Goal: Task Accomplishment & Management: Use online tool/utility

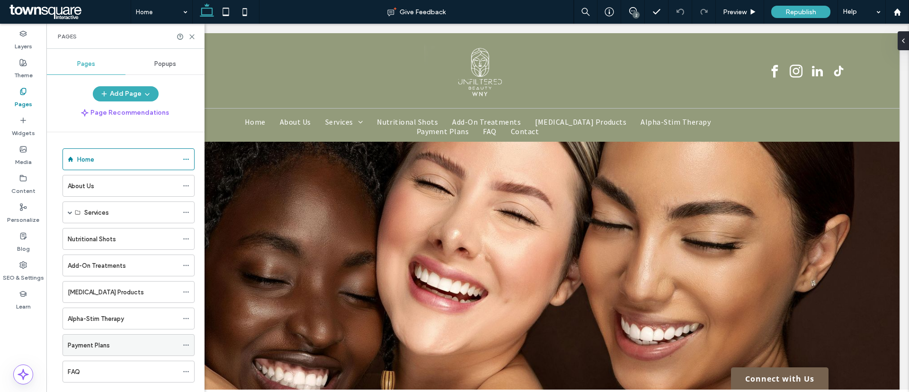
scroll to position [71, 0]
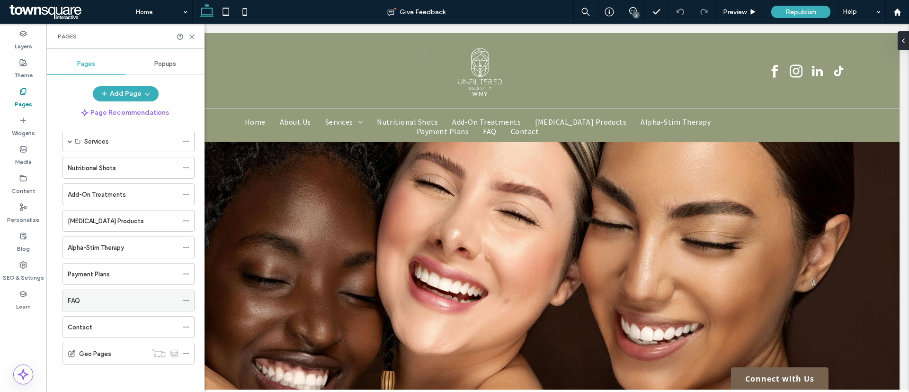
click at [84, 296] on div "FAQ" at bounding box center [123, 301] width 110 height 10
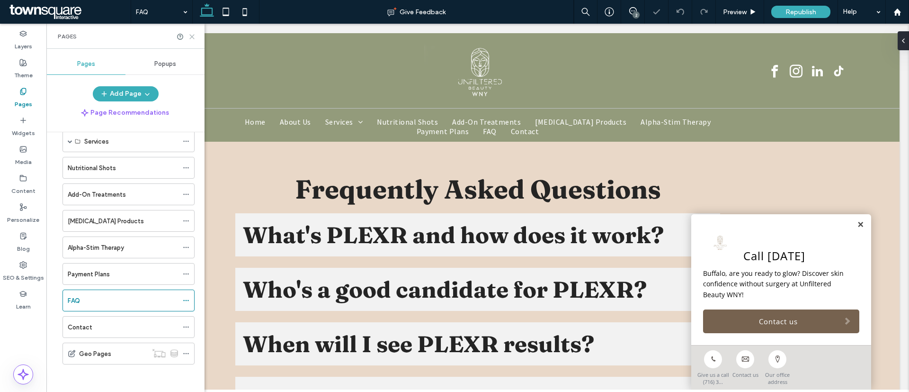
click at [194, 37] on icon at bounding box center [192, 36] width 7 height 7
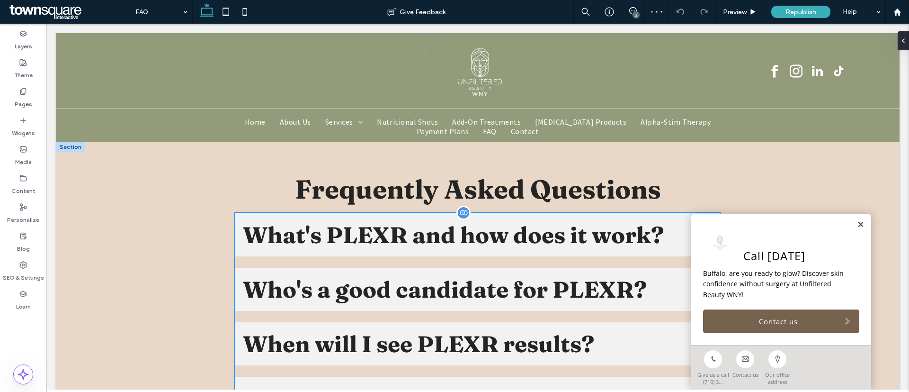
click at [235, 235] on div "What's PLEXR and how does it work?" at bounding box center [477, 234] width 485 height 43
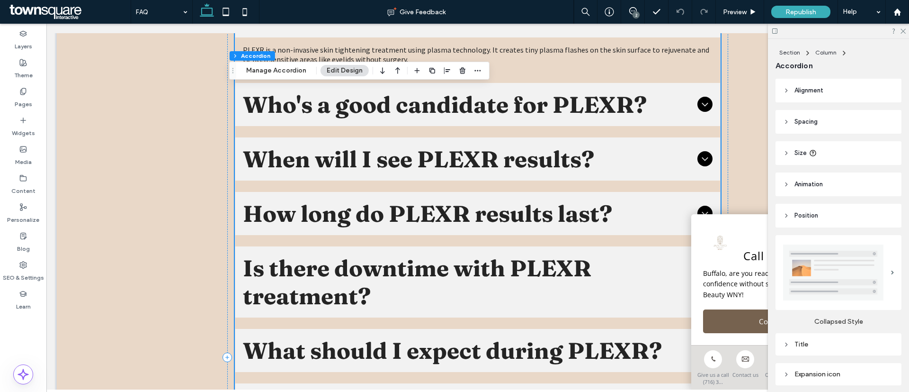
scroll to position [71, 0]
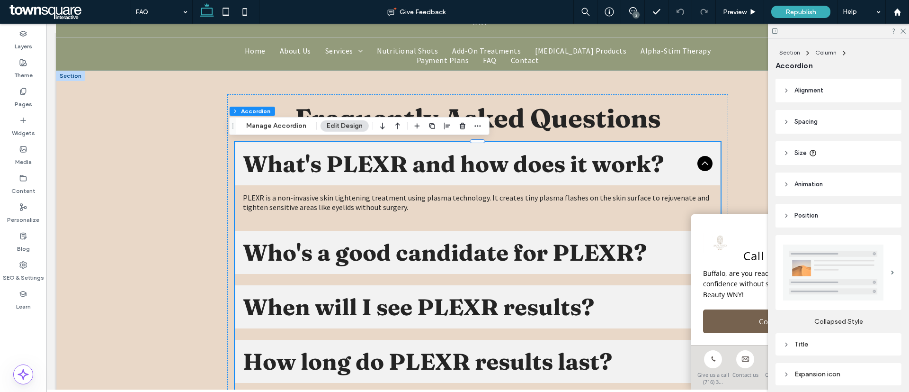
click at [850, 153] on header "Size" at bounding box center [839, 153] width 126 height 24
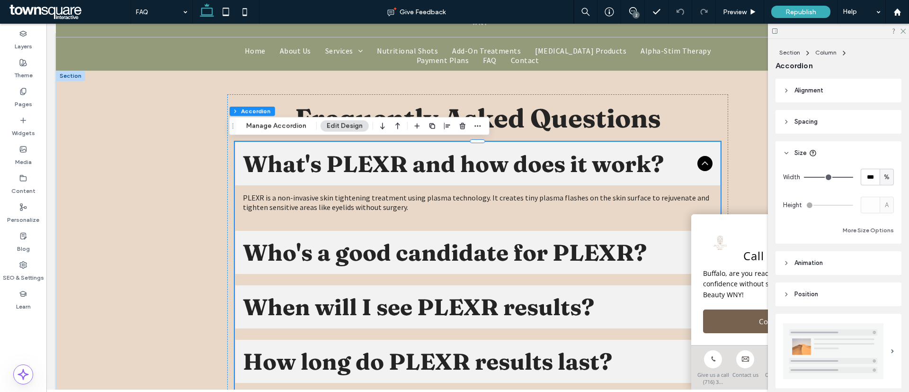
type input "**"
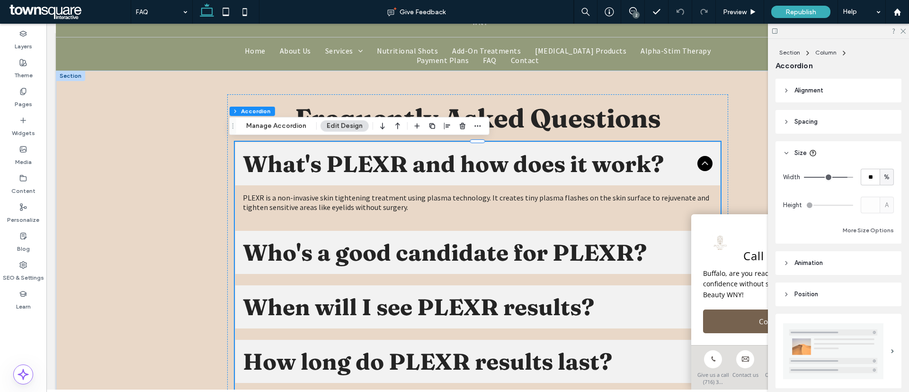
type input "**"
click at [838, 178] on input "range" at bounding box center [828, 177] width 49 height 1
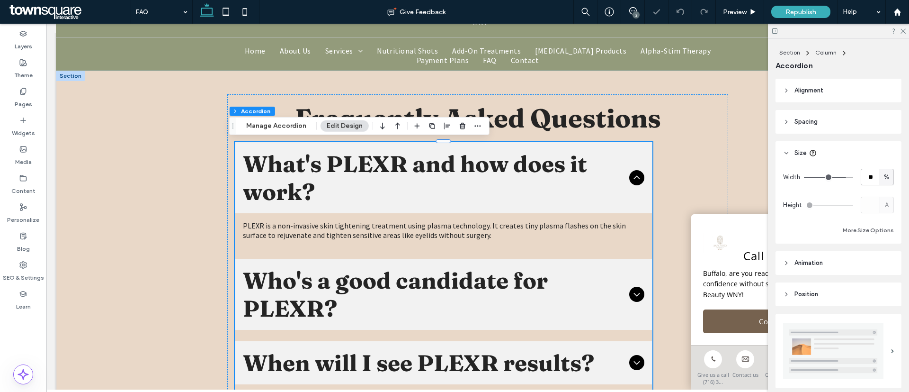
type input "**"
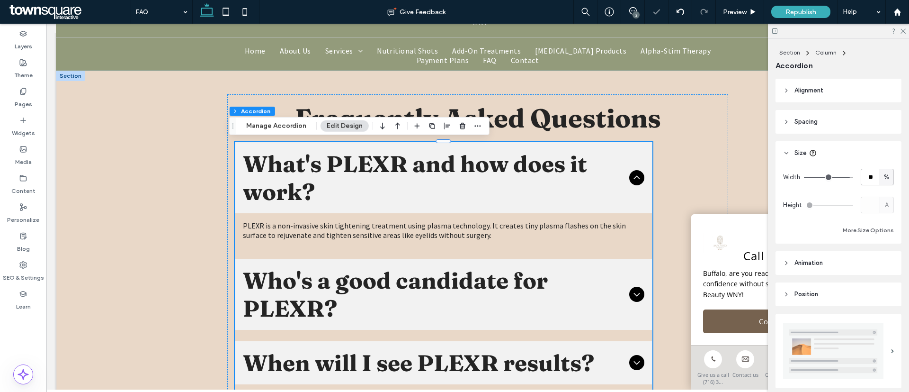
type input "**"
type input "***"
drag, startPoint x: 838, startPoint y: 180, endPoint x: 847, endPoint y: 180, distance: 9.5
type input "***"
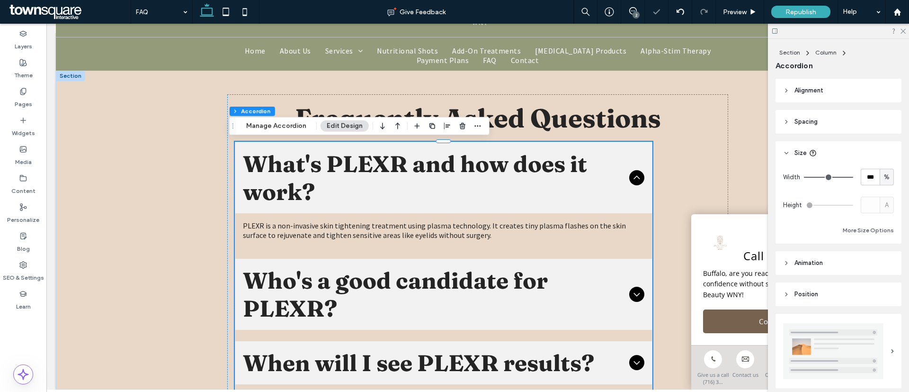
click at [847, 178] on input "range" at bounding box center [828, 177] width 49 height 1
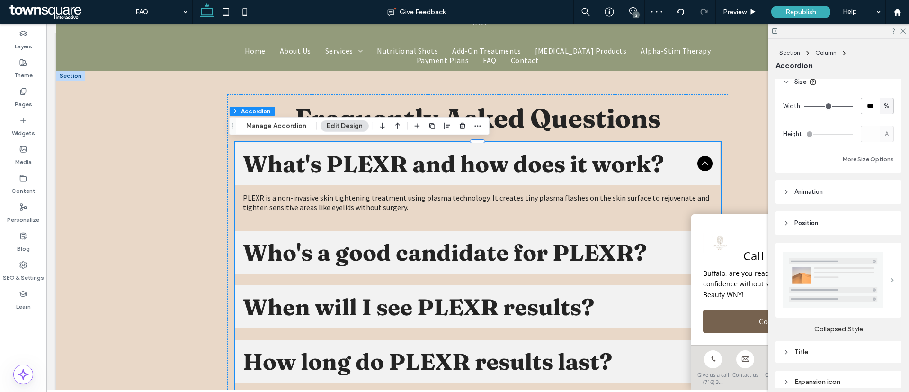
click at [891, 278] on span at bounding box center [892, 280] width 3 height 4
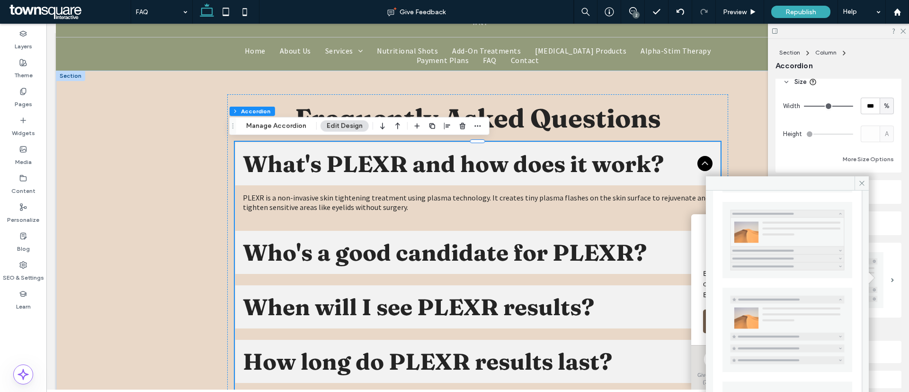
scroll to position [195, 0]
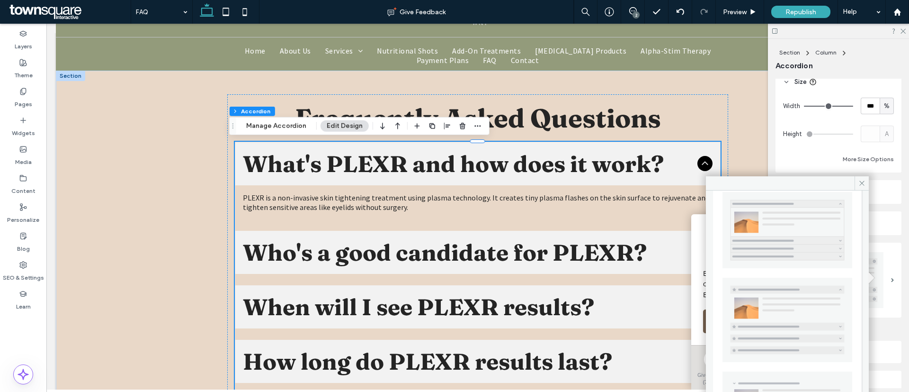
click at [830, 156] on div "More Size Options" at bounding box center [838, 158] width 111 height 11
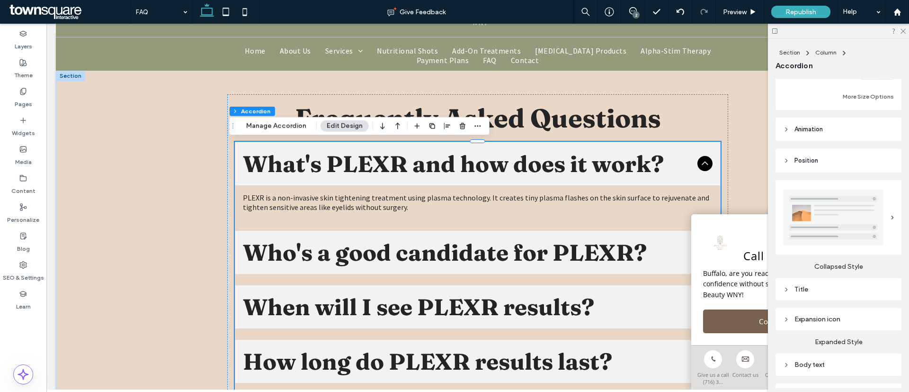
scroll to position [260, 0]
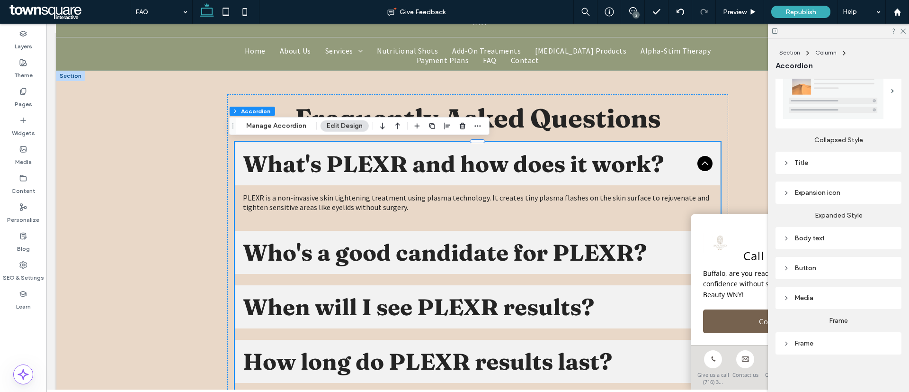
click at [802, 164] on div "Title" at bounding box center [838, 162] width 111 height 13
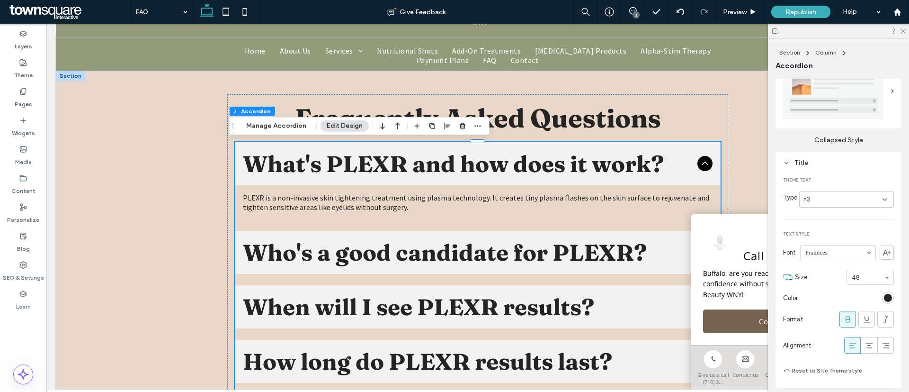
click at [825, 195] on div "h3" at bounding box center [843, 199] width 79 height 9
click at [836, 156] on div "Title" at bounding box center [838, 162] width 111 height 13
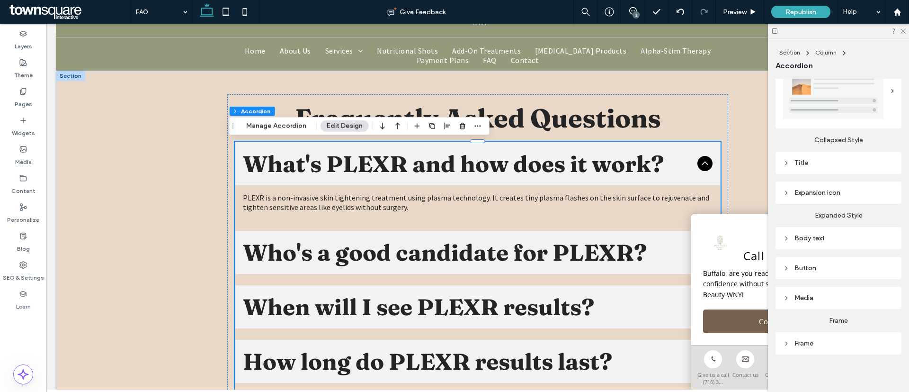
click at [830, 160] on div "Title" at bounding box center [838, 163] width 111 height 8
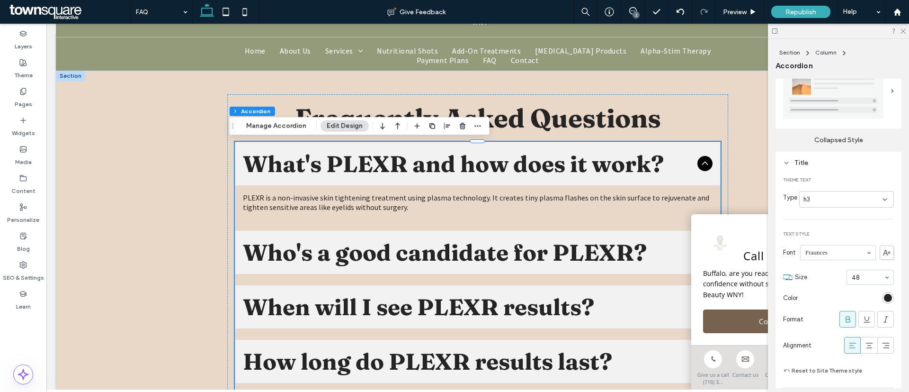
click at [835, 196] on div "h3" at bounding box center [843, 199] width 79 height 9
click at [822, 226] on div "h2" at bounding box center [842, 228] width 89 height 17
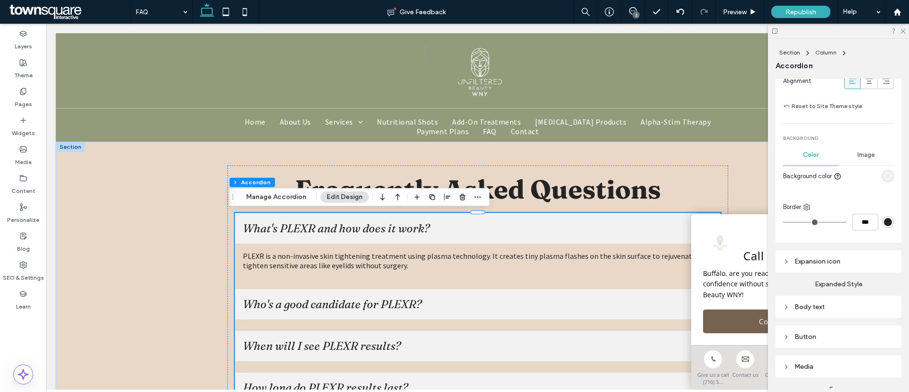
scroll to position [544, 0]
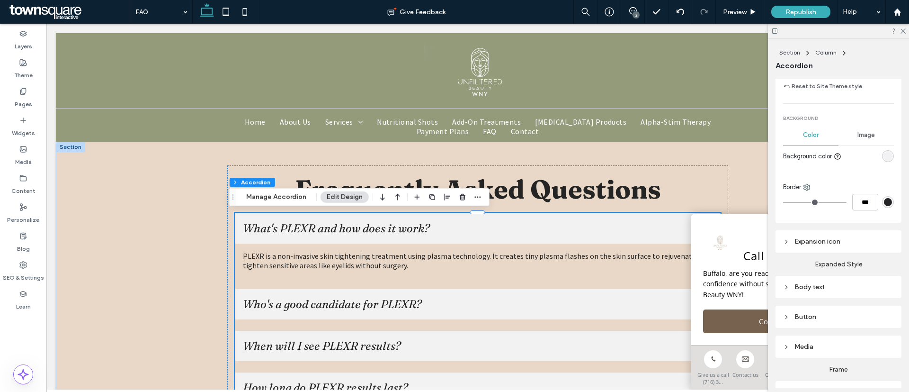
click at [833, 283] on div "Body text" at bounding box center [838, 287] width 111 height 8
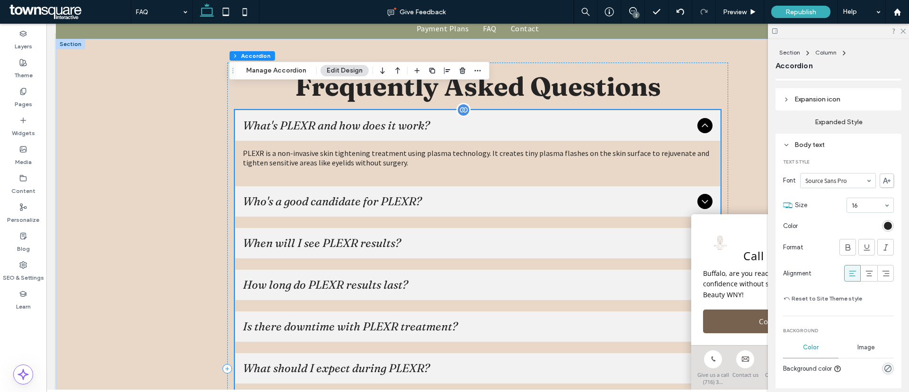
scroll to position [0, 0]
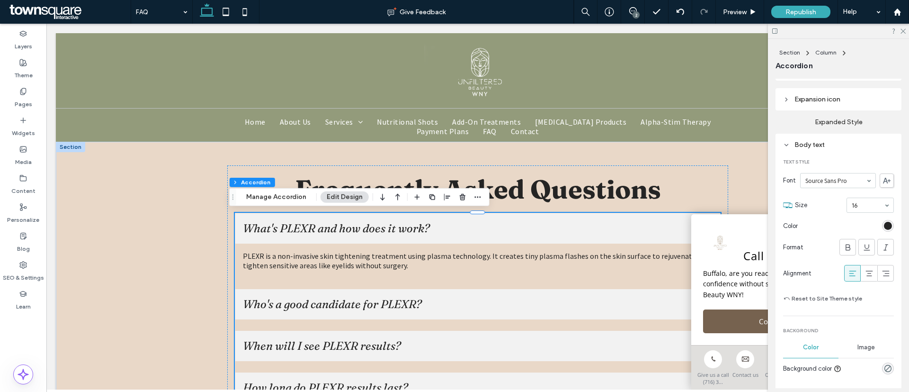
click at [824, 141] on div "Body text" at bounding box center [838, 145] width 111 height 8
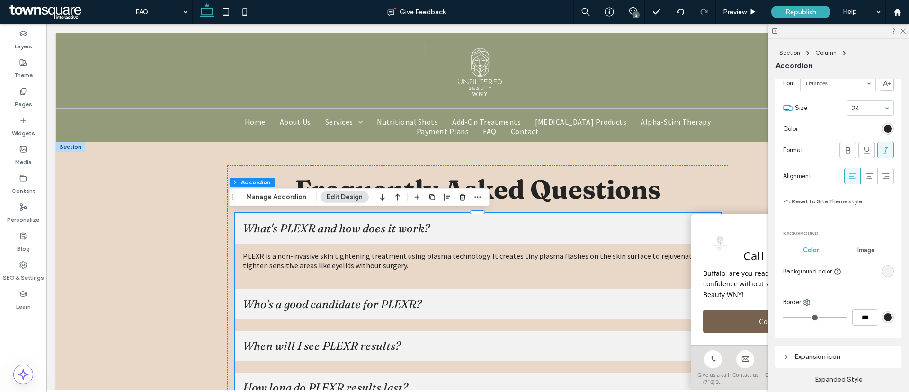
scroll to position [451, 0]
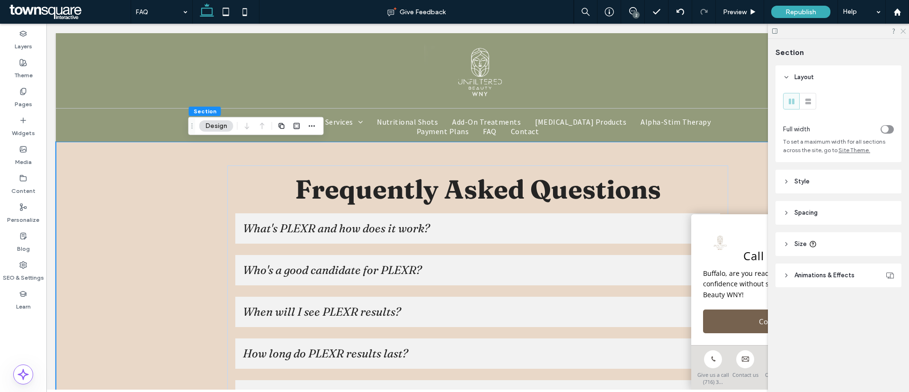
click at [904, 32] on use at bounding box center [903, 31] width 5 height 5
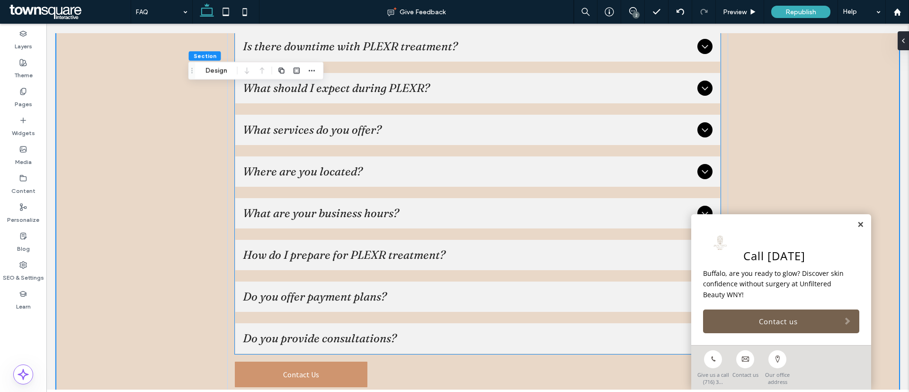
scroll to position [355, 0]
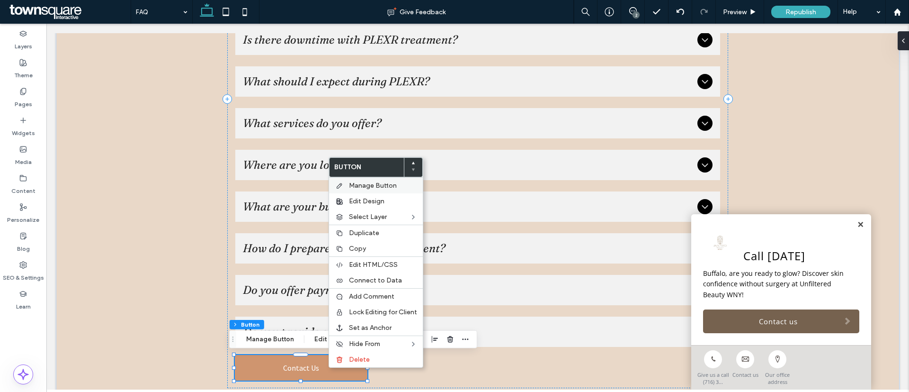
click at [377, 185] on span "Manage Button" at bounding box center [373, 185] width 48 height 8
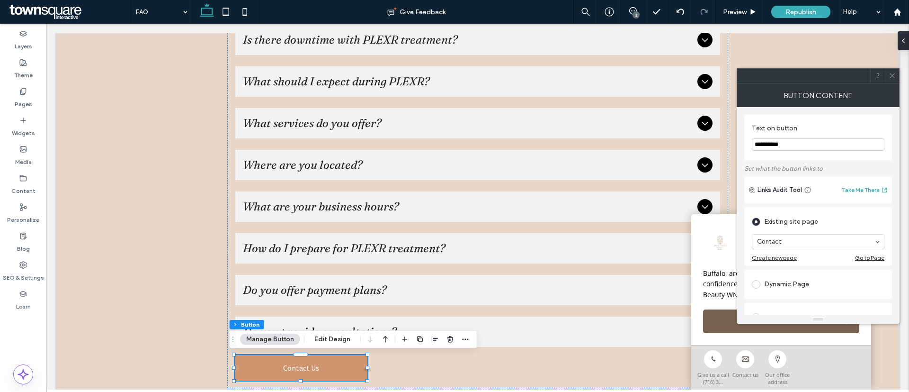
click at [895, 73] on use at bounding box center [892, 75] width 5 height 5
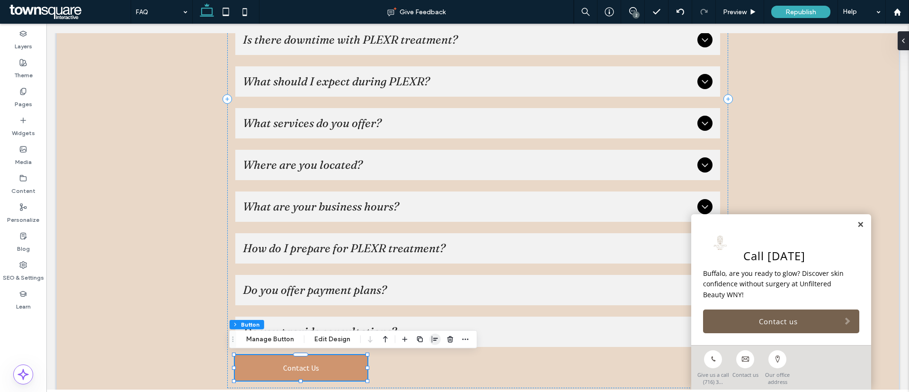
click at [438, 335] on span "button" at bounding box center [435, 338] width 11 height 11
click at [424, 359] on icon "center" at bounding box center [426, 358] width 8 height 8
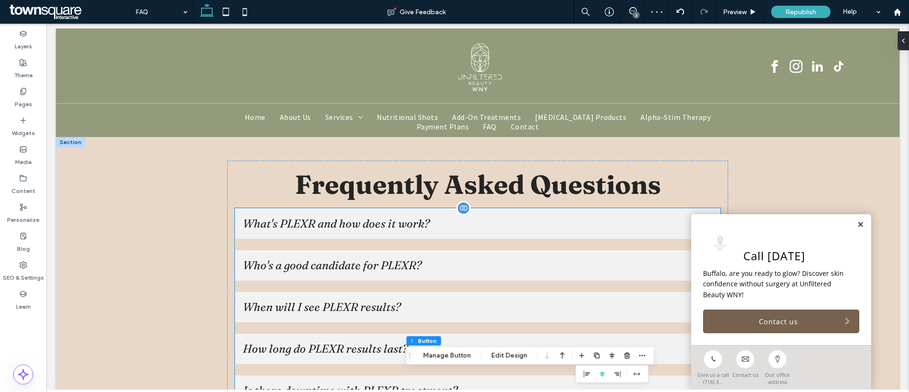
scroll to position [0, 0]
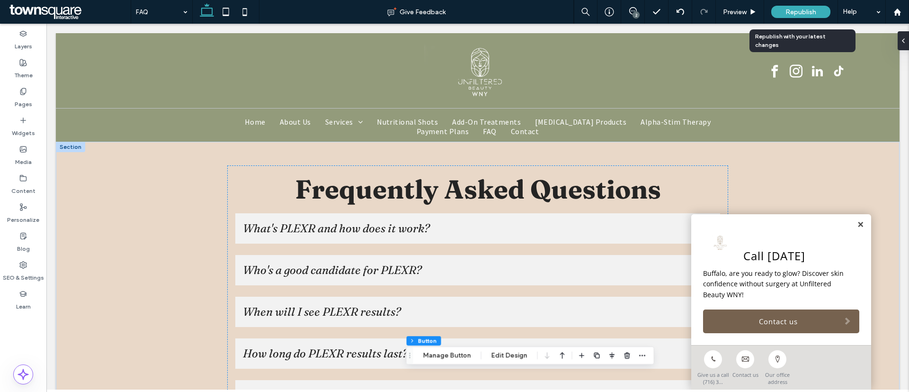
click at [797, 10] on span "Republish" at bounding box center [801, 12] width 31 height 8
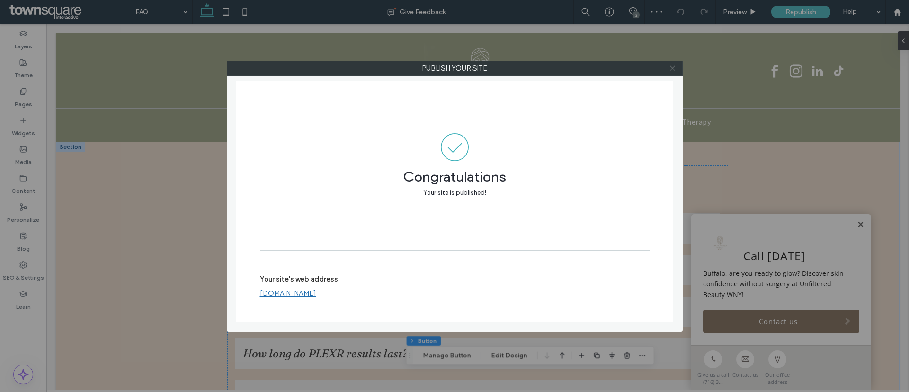
click at [676, 68] on icon at bounding box center [672, 67] width 7 height 7
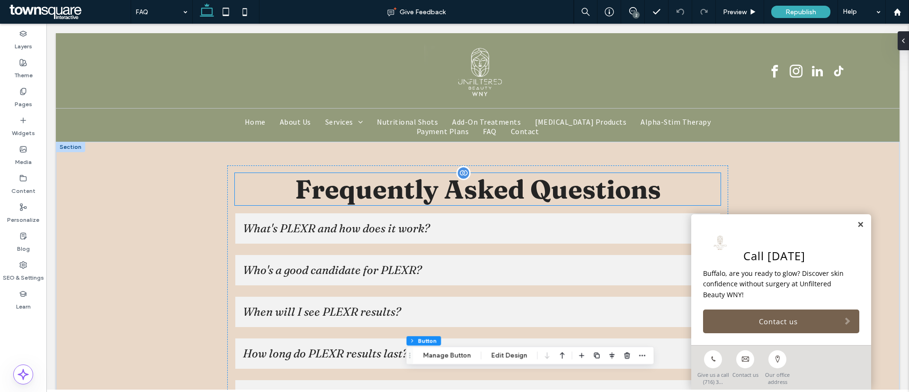
click at [406, 189] on span "Frequently Asked Questions" at bounding box center [478, 189] width 366 height 32
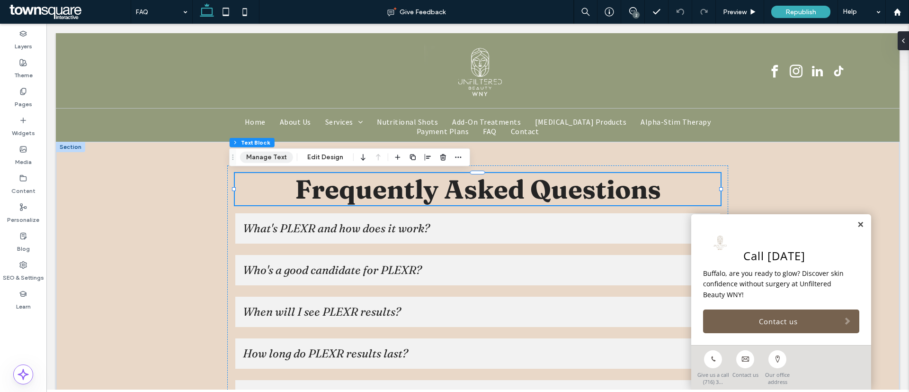
click at [273, 158] on button "Manage Text" at bounding box center [266, 157] width 53 height 11
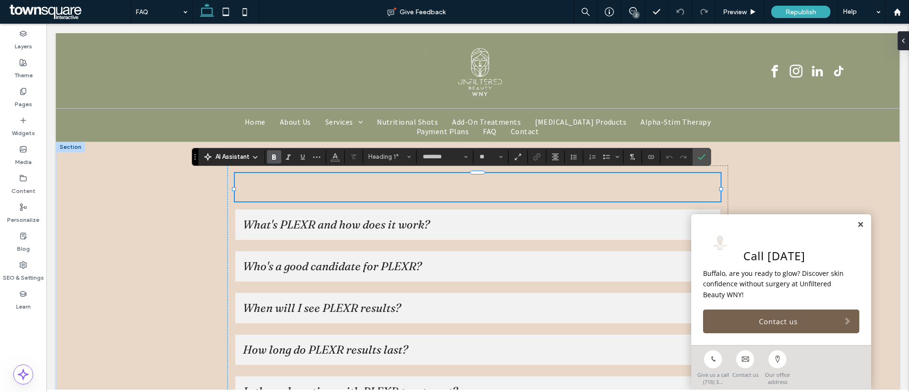
click at [460, 185] on h1 "﻿" at bounding box center [478, 187] width 486 height 28
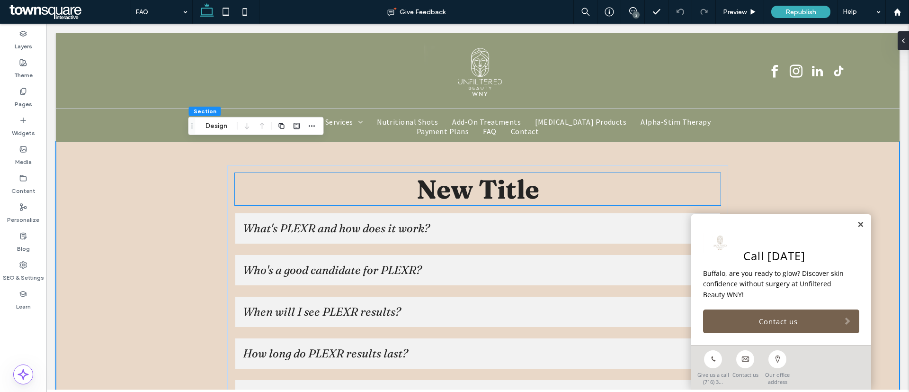
click at [439, 191] on h1 "New Title" at bounding box center [478, 189] width 486 height 32
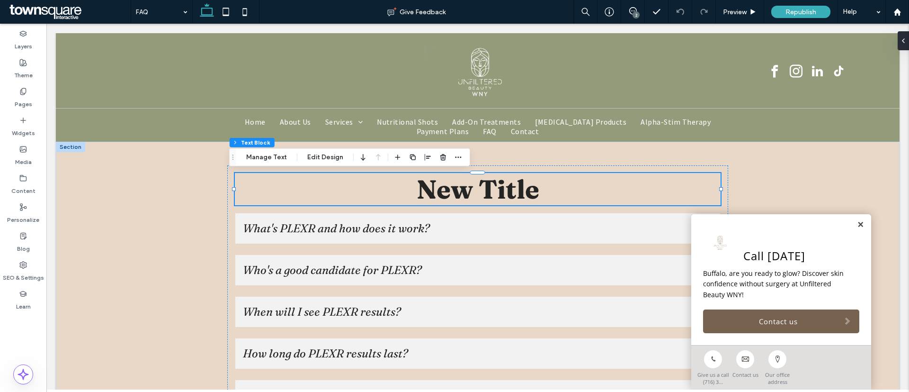
click at [439, 191] on h1 "New Title" at bounding box center [478, 189] width 486 height 32
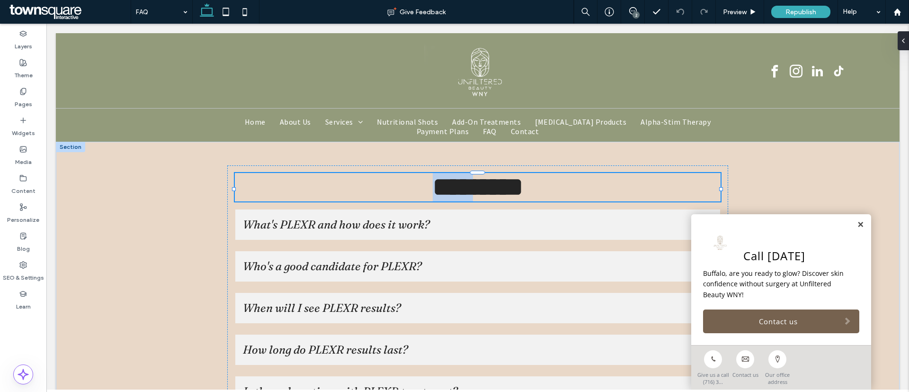
click at [439, 191] on span "*********" at bounding box center [478, 187] width 90 height 26
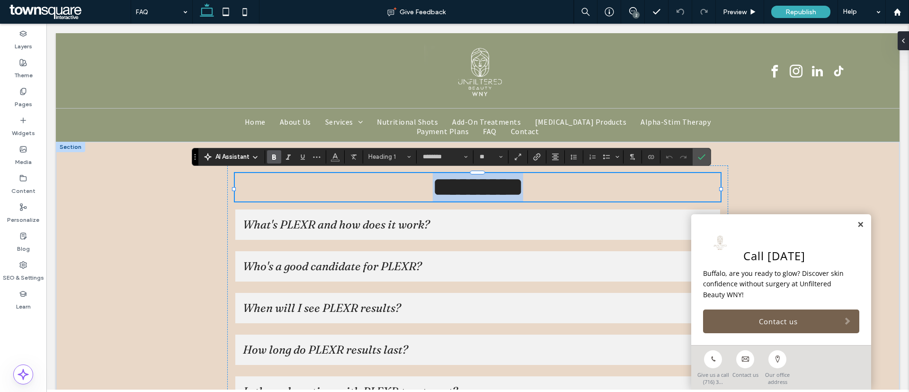
click at [439, 191] on span "*********" at bounding box center [478, 187] width 90 height 26
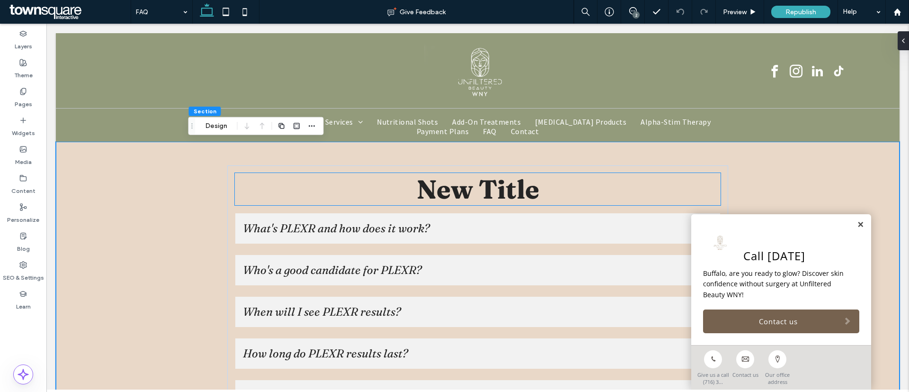
click at [656, 196] on h1 "New Title" at bounding box center [478, 189] width 486 height 32
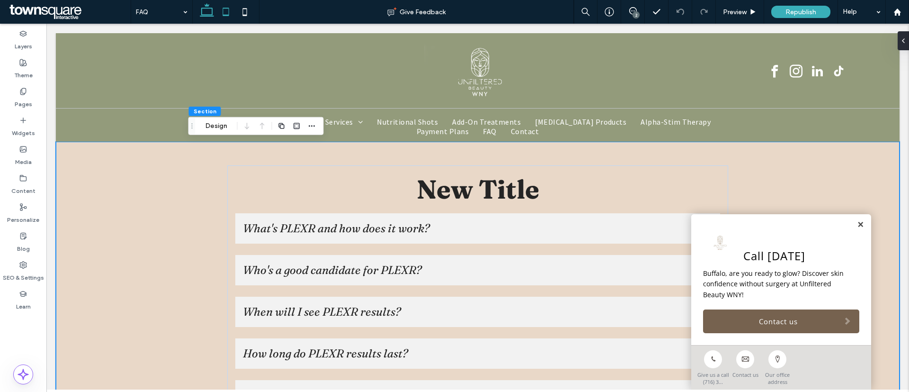
click at [224, 11] on icon at bounding box center [225, 11] width 19 height 19
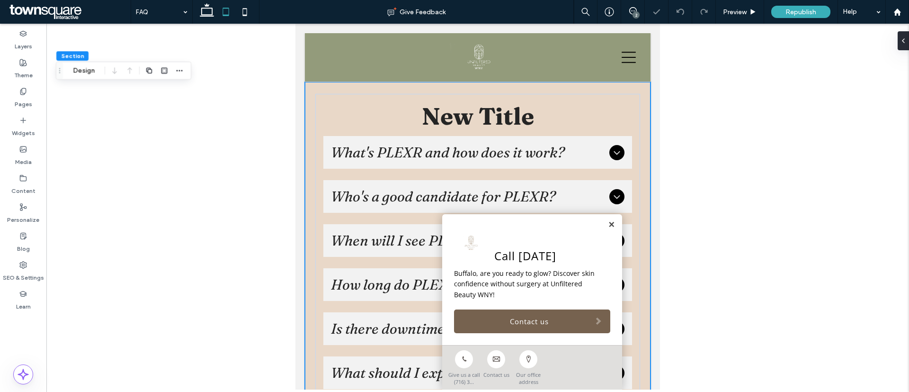
type input "**"
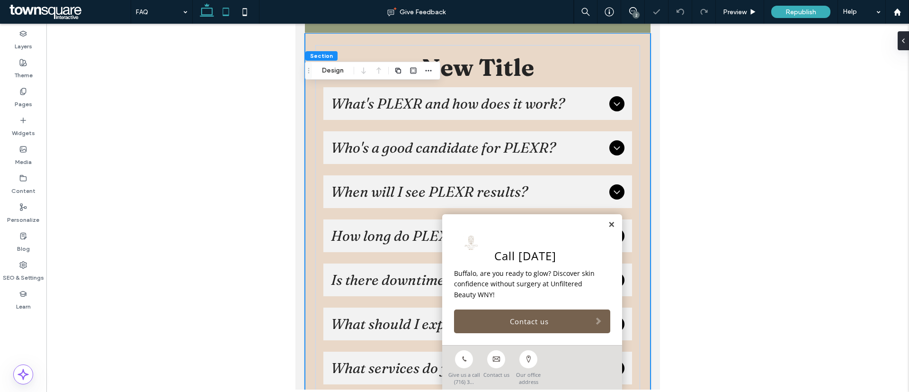
click at [209, 7] on icon at bounding box center [207, 11] width 19 height 19
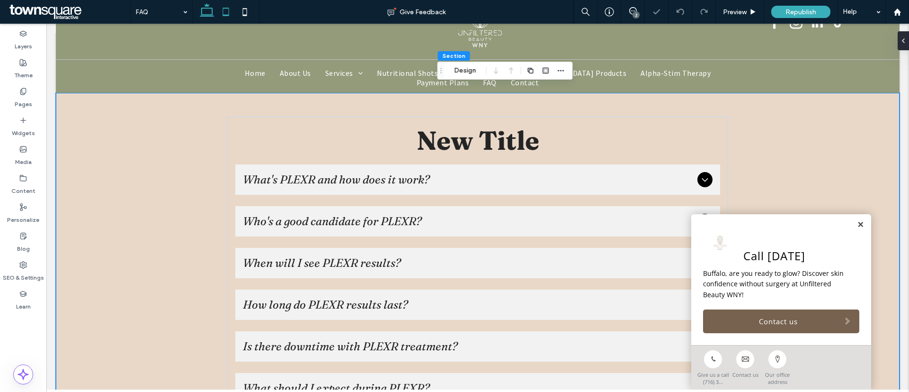
type input "**"
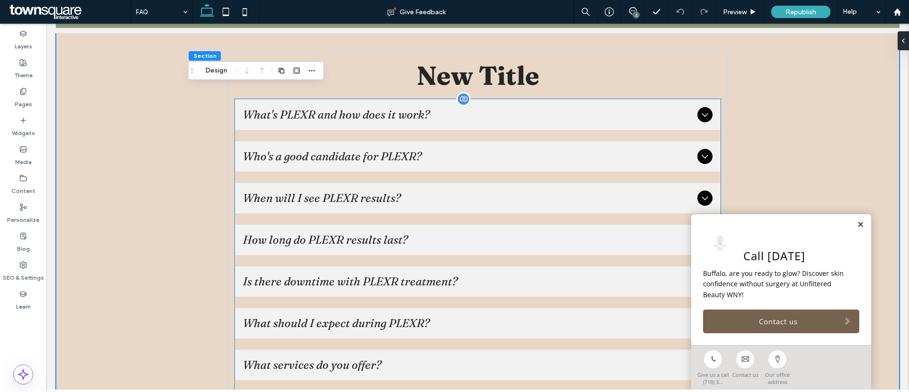
scroll to position [0, 0]
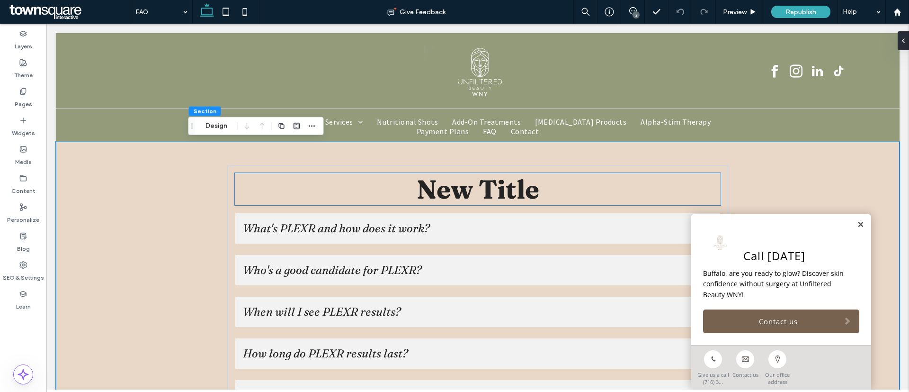
click at [417, 201] on span "New Title" at bounding box center [478, 189] width 123 height 32
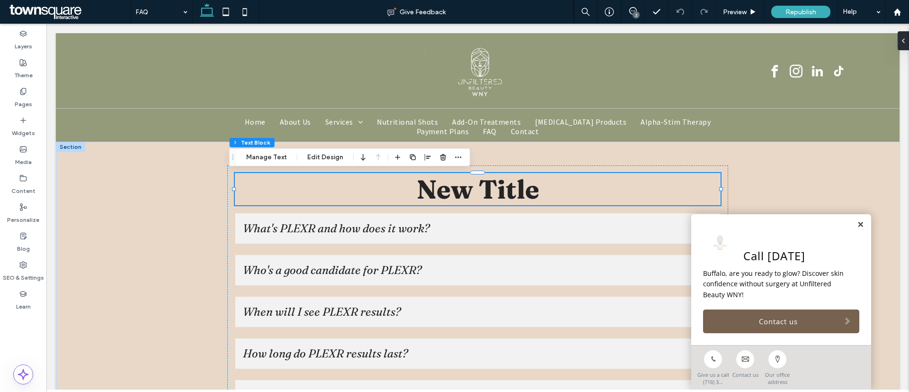
click at [412, 201] on div "New Title" at bounding box center [478, 189] width 486 height 32
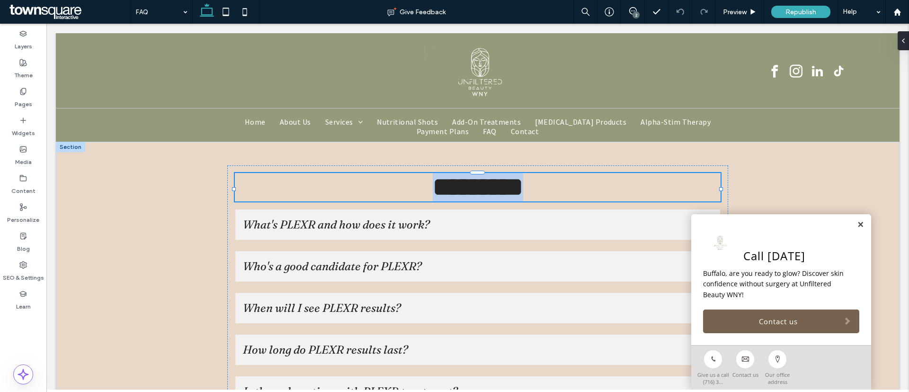
type input "********"
type input "**"
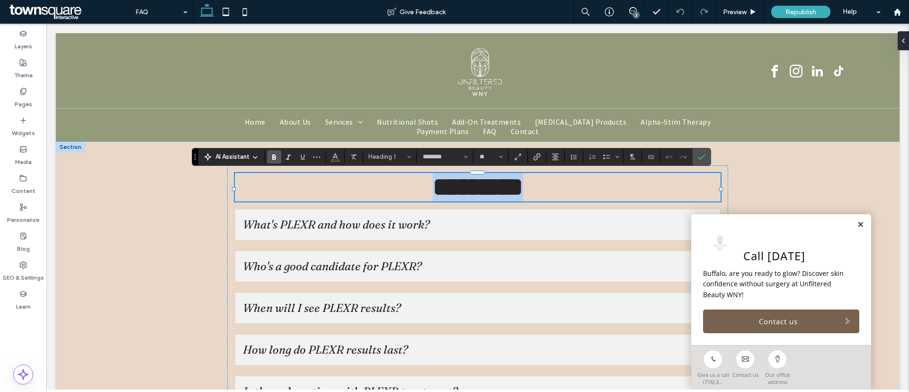
paste div
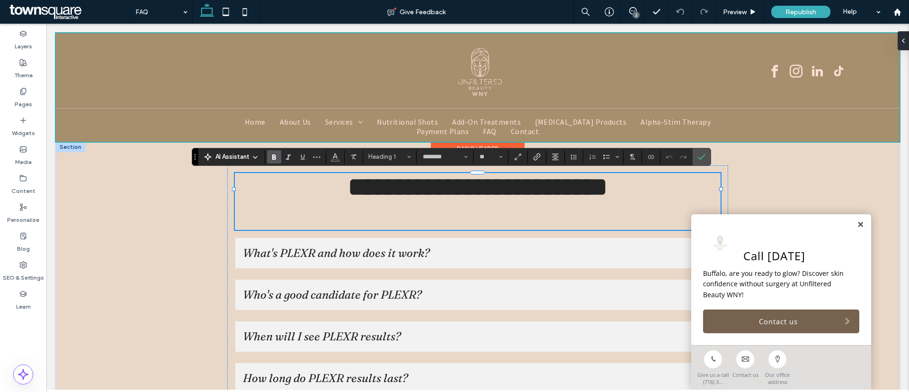
type input "*"
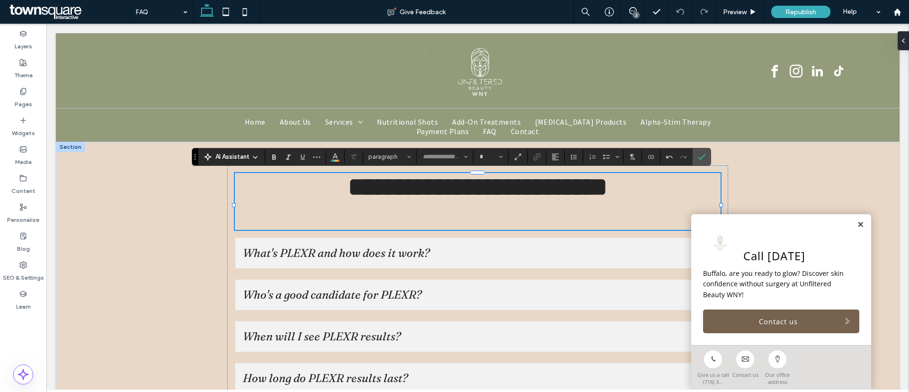
type input "********"
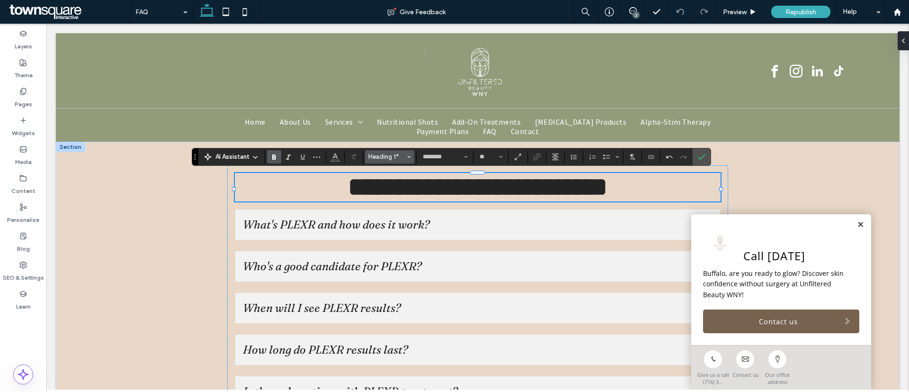
click at [382, 153] on span "Heading 1*" at bounding box center [387, 156] width 37 height 7
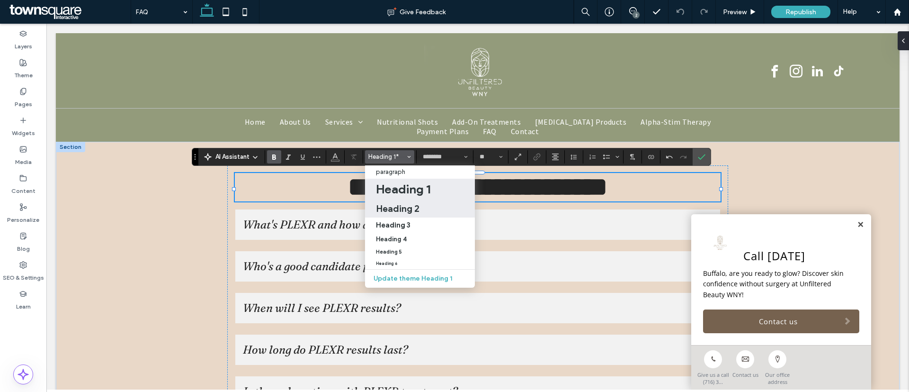
click at [398, 203] on h2 "Heading 2" at bounding box center [398, 208] width 44 height 11
type input "**"
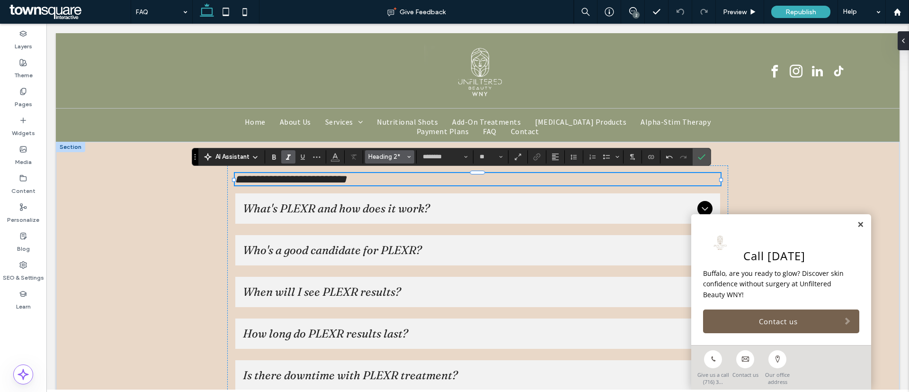
click at [408, 155] on icon "Styles" at bounding box center [409, 157] width 4 height 4
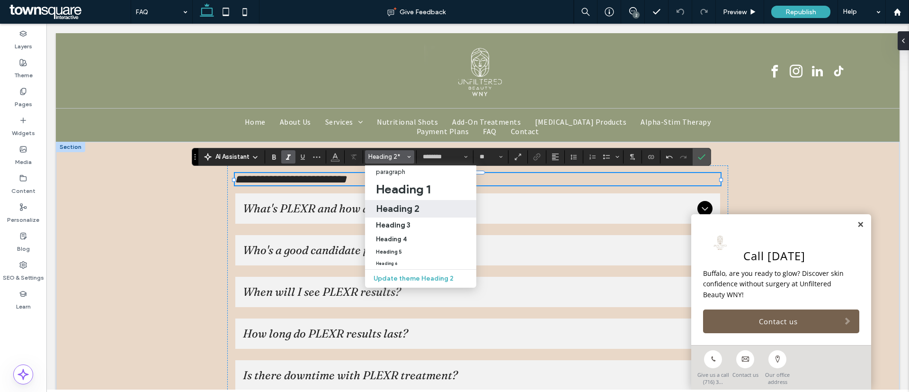
click at [404, 211] on h2 "Heading 2" at bounding box center [398, 208] width 44 height 11
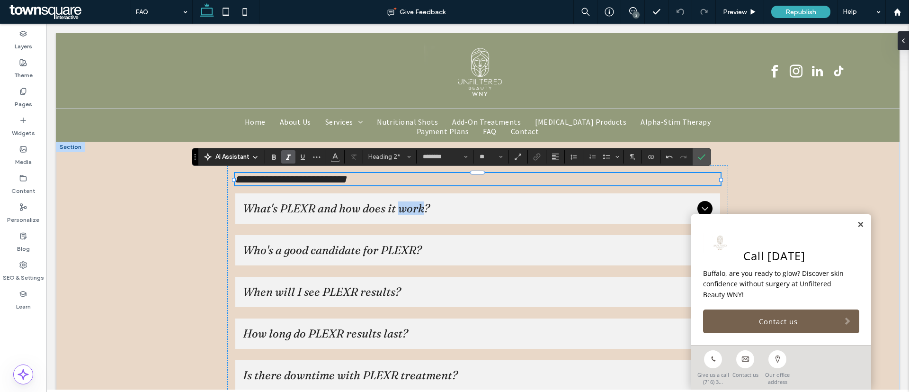
drag, startPoint x: 450, startPoint y: 234, endPoint x: 404, endPoint y: 212, distance: 51.7
click at [404, 212] on span "What's PLEXR and how does it work?" at bounding box center [468, 208] width 450 height 14
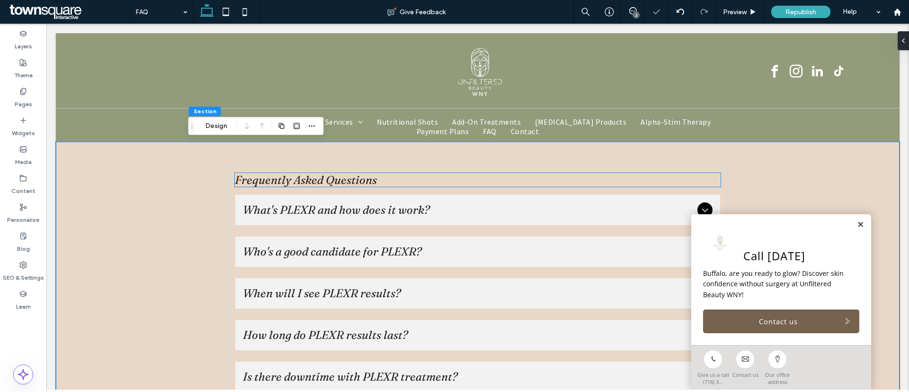
click at [395, 179] on h2 "Frequently Asked Questions" at bounding box center [478, 180] width 486 height 14
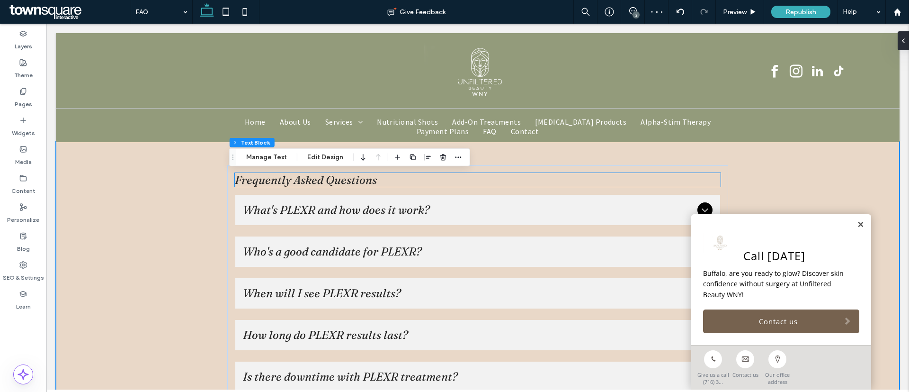
click at [395, 179] on div "Frequently Asked Questions" at bounding box center [478, 180] width 486 height 14
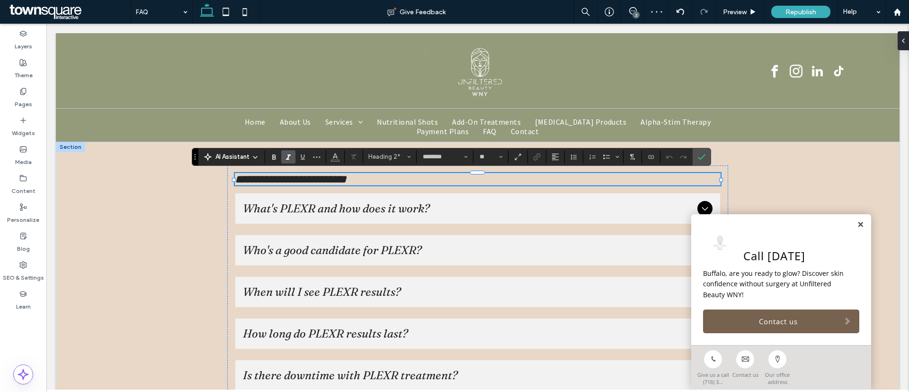
click at [395, 179] on h2 "**********" at bounding box center [478, 179] width 486 height 12
click at [400, 153] on span "Heading 2" at bounding box center [387, 156] width 37 height 7
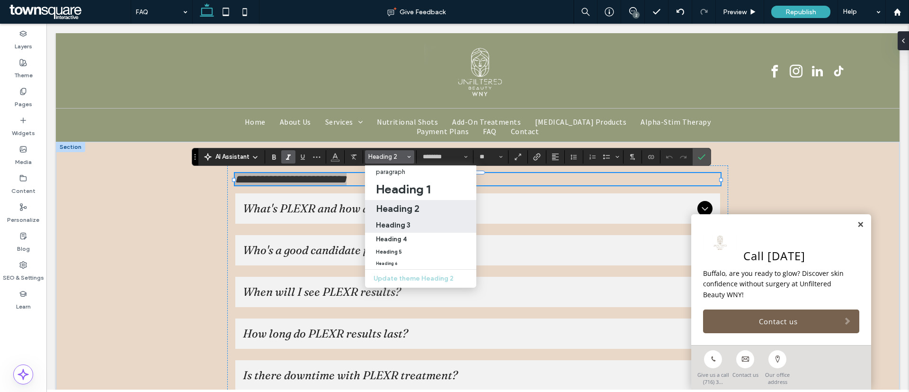
click at [398, 223] on h3 "Heading 3" at bounding box center [393, 224] width 35 height 9
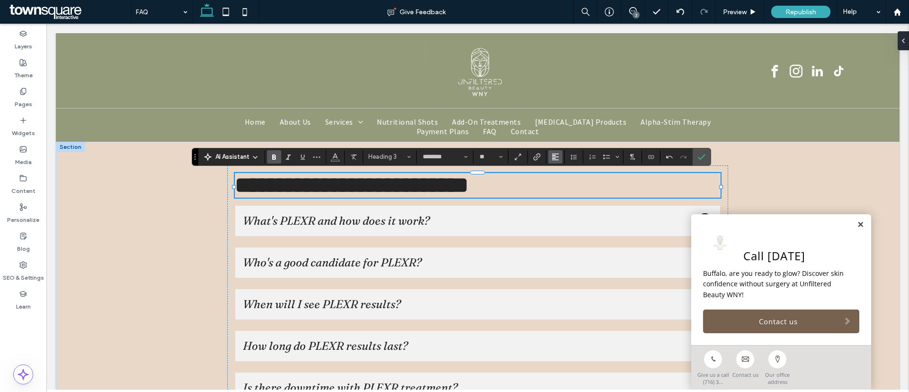
click at [554, 157] on use "Alignment" at bounding box center [555, 156] width 7 height 7
click at [559, 185] on icon "ui.textEditor.alignment.center" at bounding box center [563, 186] width 8 height 8
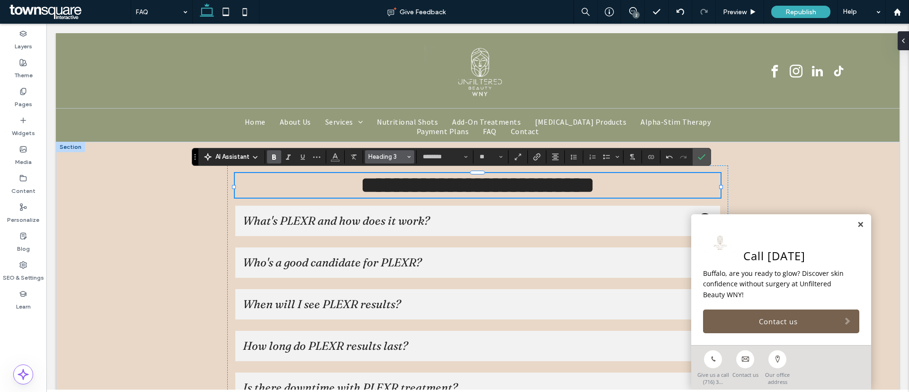
click at [405, 154] on span "Heading 3" at bounding box center [387, 156] width 37 height 7
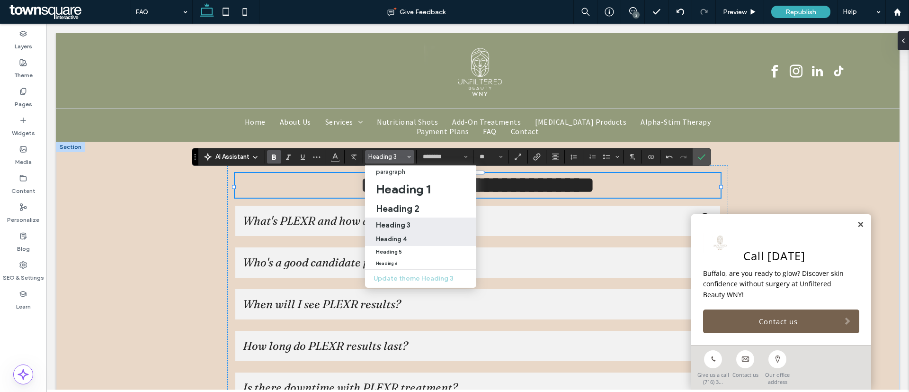
click at [411, 234] on label "Heading 4" at bounding box center [420, 239] width 111 height 13
type input "**"
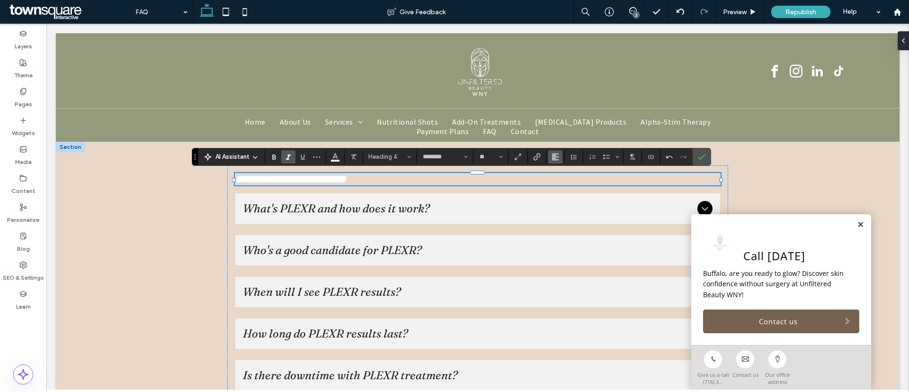
click at [561, 161] on button "Alignment" at bounding box center [556, 156] width 14 height 13
click at [566, 186] on icon "ui.textEditor.alignment.center" at bounding box center [563, 186] width 8 height 8
click at [704, 157] on icon "Confirm" at bounding box center [702, 157] width 8 height 8
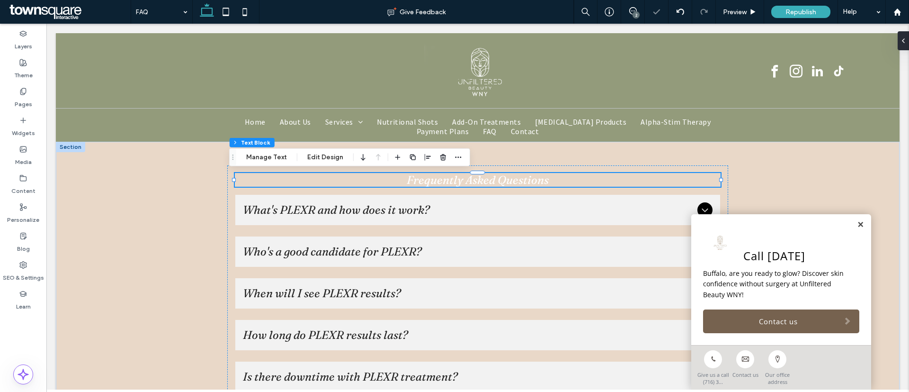
click at [518, 179] on span "Frequently Asked Questions" at bounding box center [478, 180] width 142 height 14
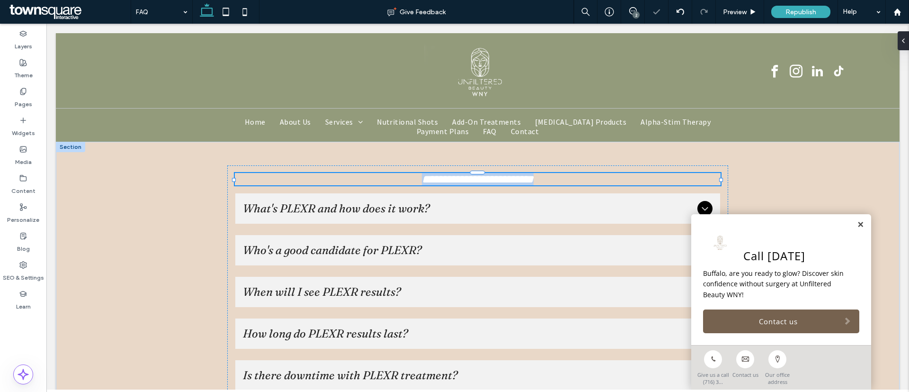
click at [518, 179] on span "**********" at bounding box center [478, 178] width 112 height 11
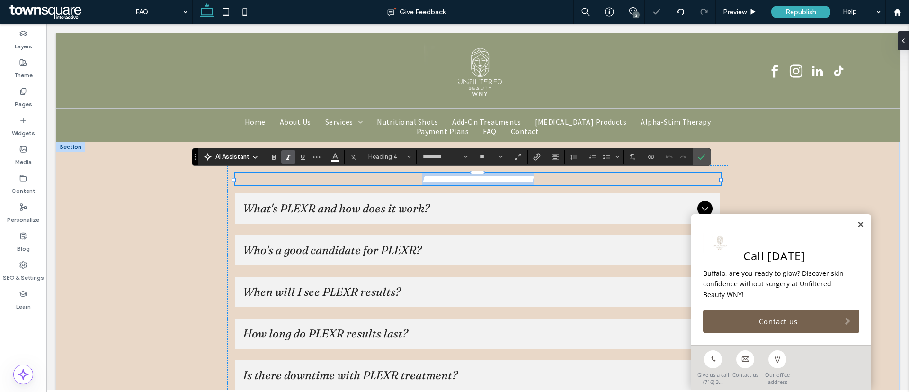
click at [518, 179] on span "**********" at bounding box center [478, 178] width 112 height 11
click at [500, 156] on use "Size" at bounding box center [500, 157] width 3 height 2
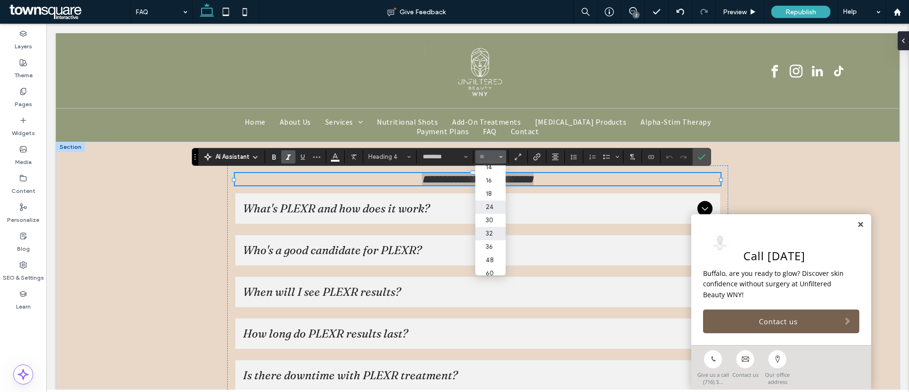
click at [484, 233] on label "32" at bounding box center [491, 233] width 30 height 13
type input "**"
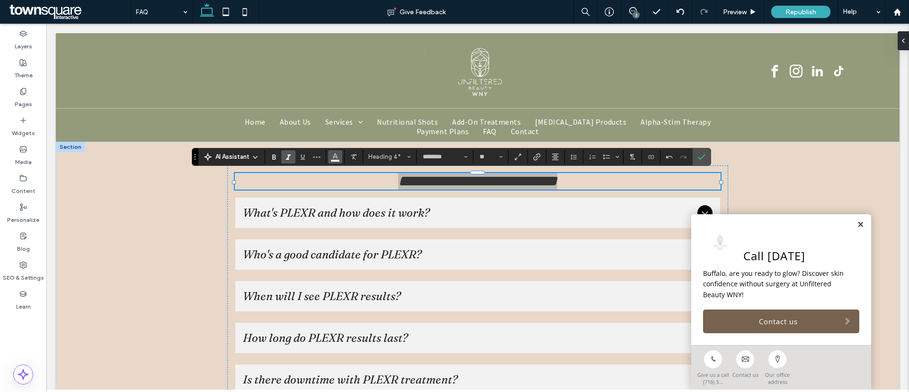
click at [338, 150] on span "Color" at bounding box center [336, 156] width 8 height 12
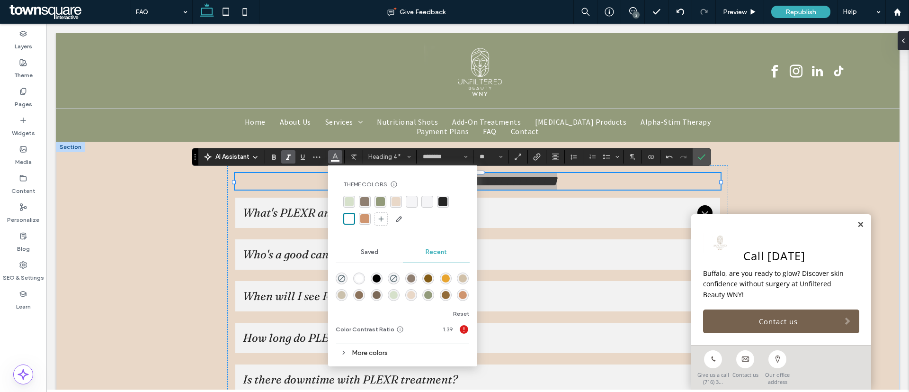
click at [444, 202] on div "rgba(36, 36, 36, 1)" at bounding box center [443, 201] width 9 height 9
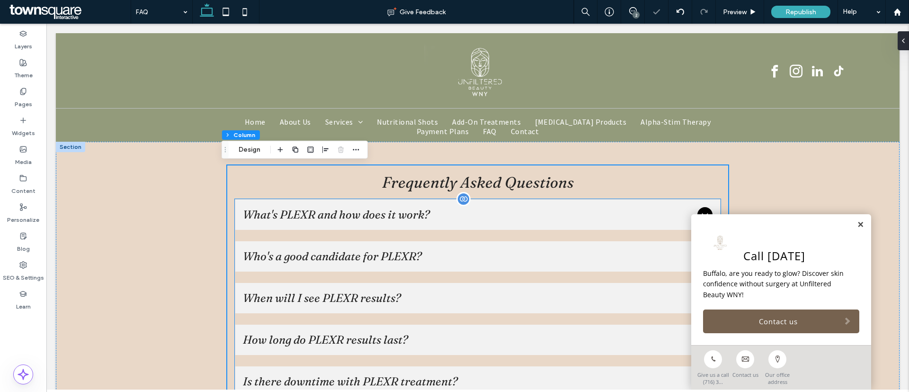
click at [555, 211] on span "What's PLEXR and how does it work?" at bounding box center [468, 214] width 450 height 14
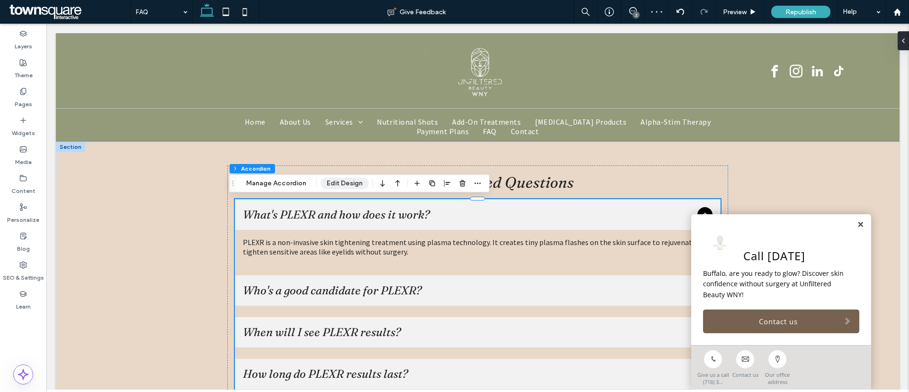
click at [353, 183] on button "Edit Design" at bounding box center [345, 183] width 48 height 11
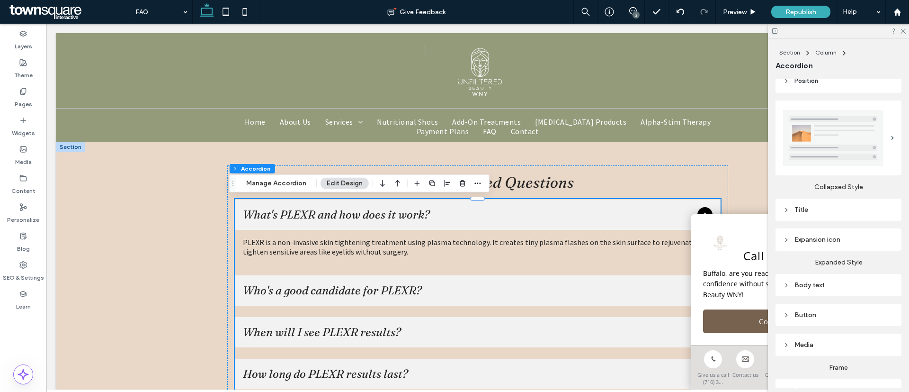
scroll to position [260, 0]
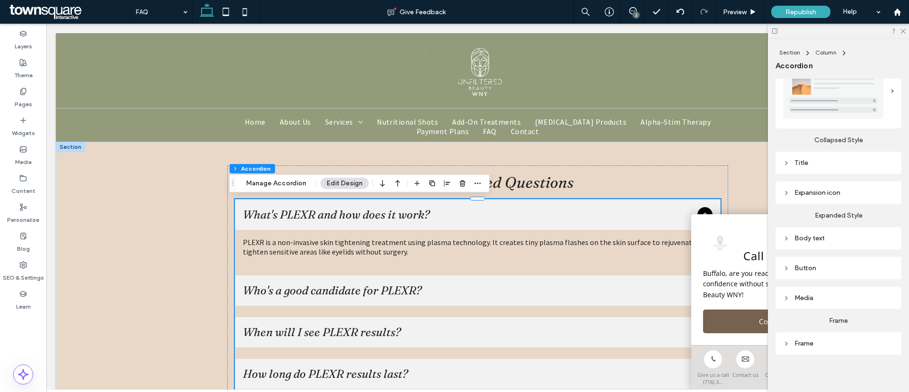
click at [828, 294] on div "Media" at bounding box center [838, 298] width 111 height 8
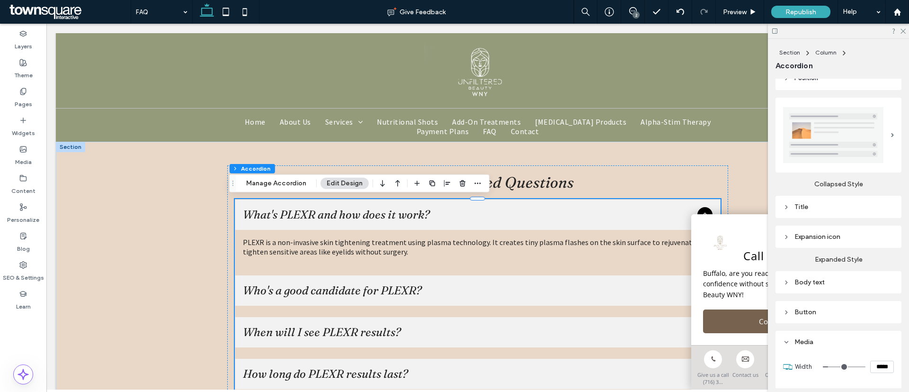
scroll to position [234, 0]
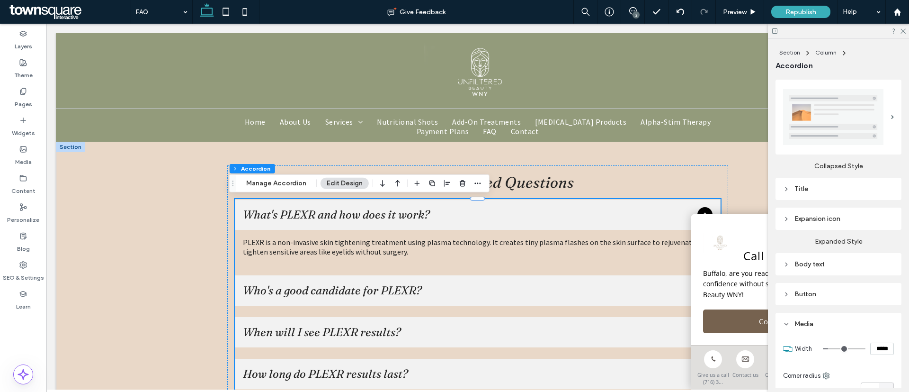
click at [830, 258] on div "Body text" at bounding box center [838, 264] width 111 height 13
click at [829, 215] on div "Expansion icon" at bounding box center [838, 219] width 111 height 8
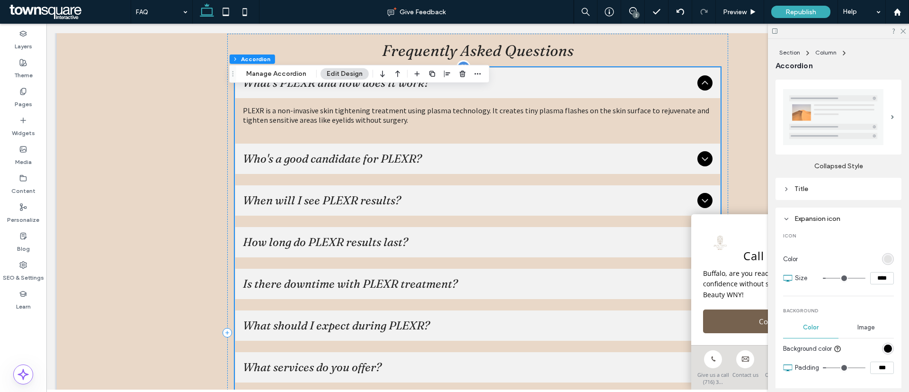
scroll to position [71, 0]
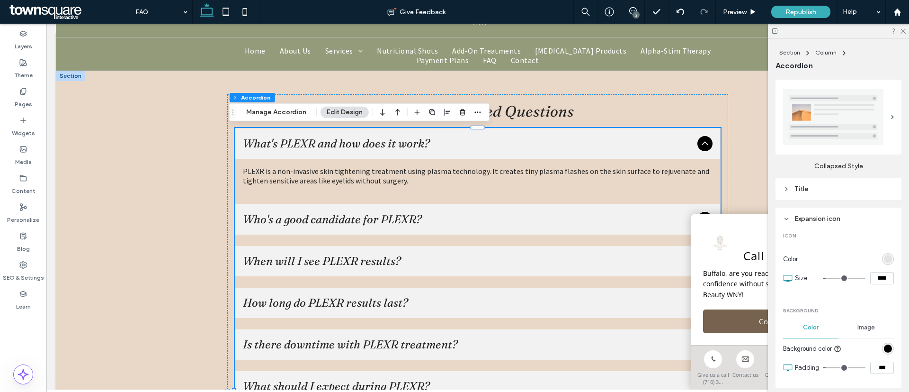
click at [884, 256] on div "rgb(227, 227, 227)" at bounding box center [888, 259] width 8 height 8
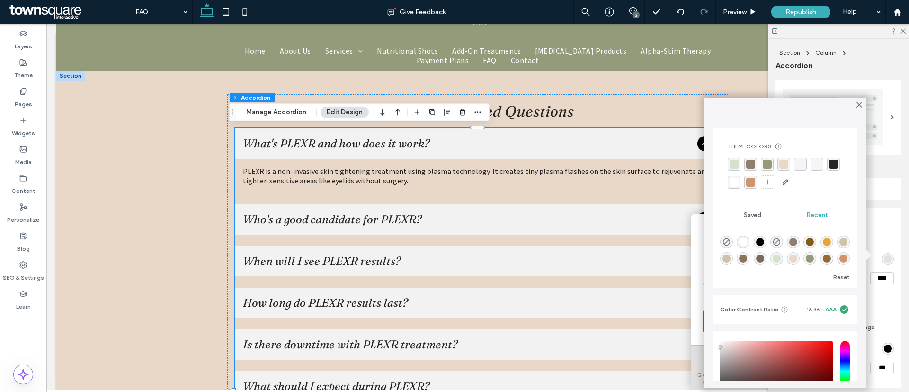
click at [765, 165] on div "rgba(147, 155, 123, 1)" at bounding box center [767, 164] width 9 height 9
click at [872, 225] on div "Icon Color Size **** Background Color Image Background color Padding *** Corner…" at bounding box center [838, 325] width 111 height 200
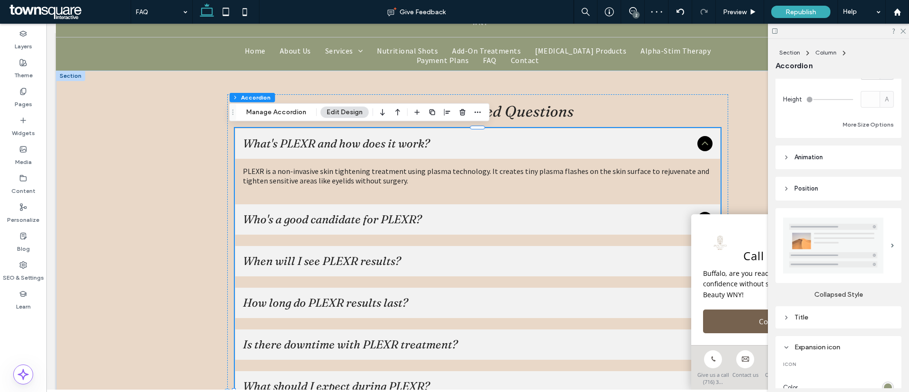
scroll to position [92, 0]
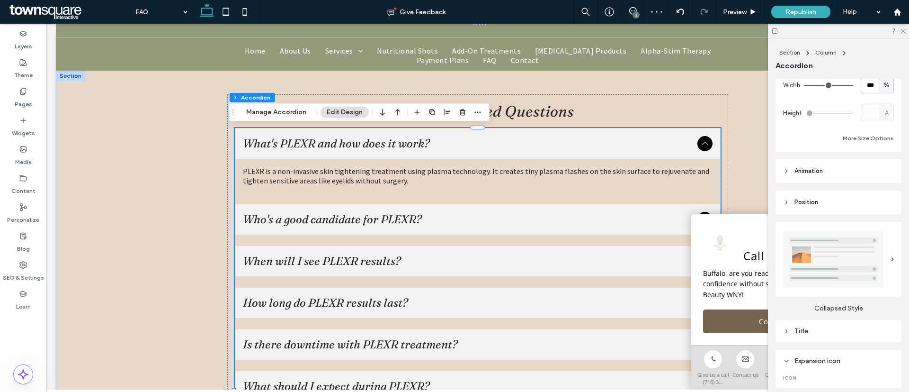
click at [818, 329] on div "Title" at bounding box center [838, 331] width 111 height 8
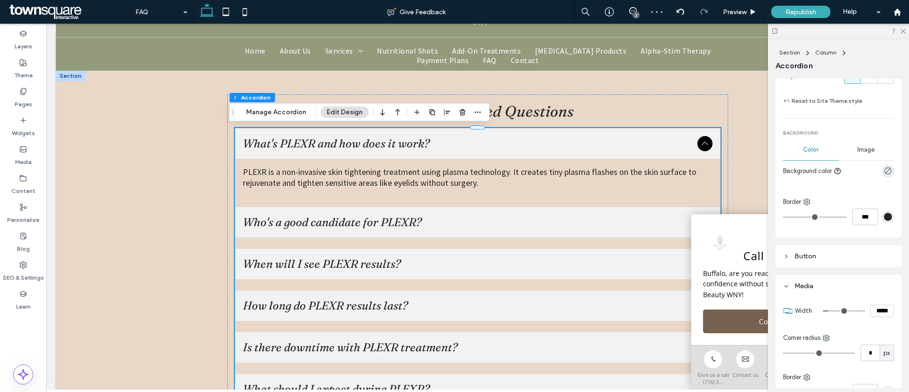
scroll to position [1087, 0]
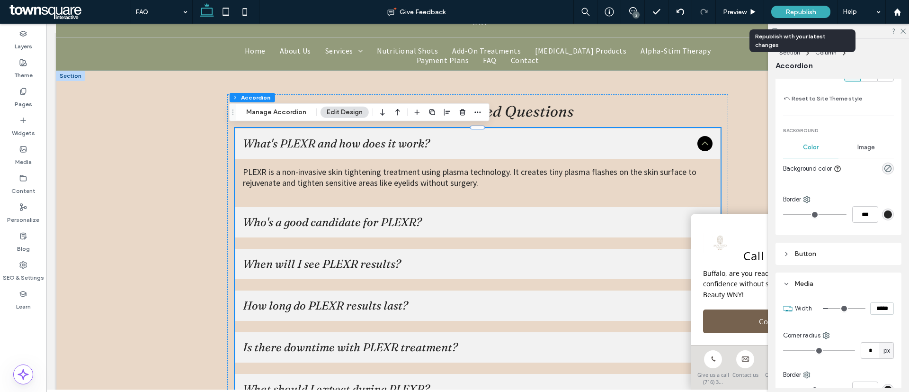
click at [794, 9] on span "Republish" at bounding box center [801, 12] width 31 height 8
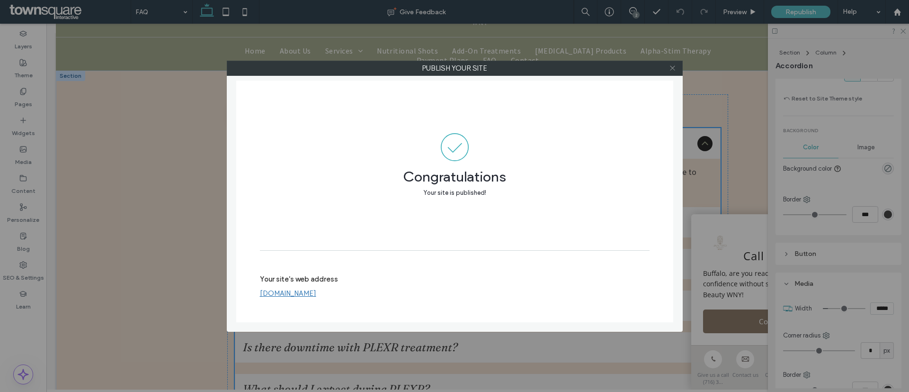
click at [674, 68] on icon at bounding box center [672, 67] width 7 height 7
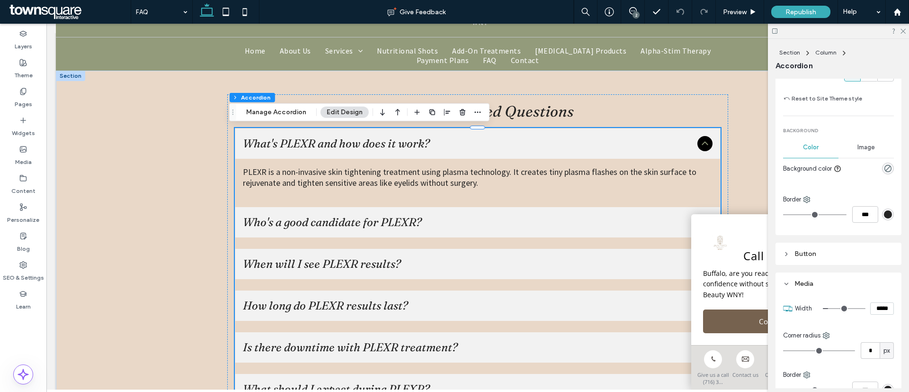
click at [205, 9] on icon at bounding box center [207, 11] width 19 height 19
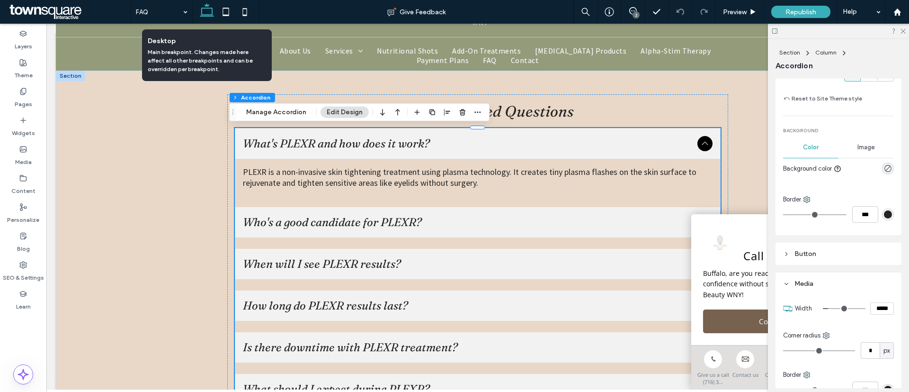
click at [207, 14] on icon at bounding box center [207, 11] width 19 height 19
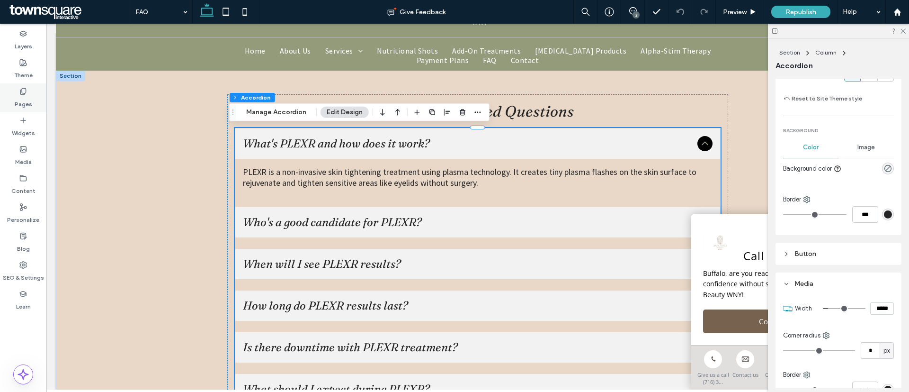
click at [27, 99] on label "Pages" at bounding box center [24, 101] width 18 height 13
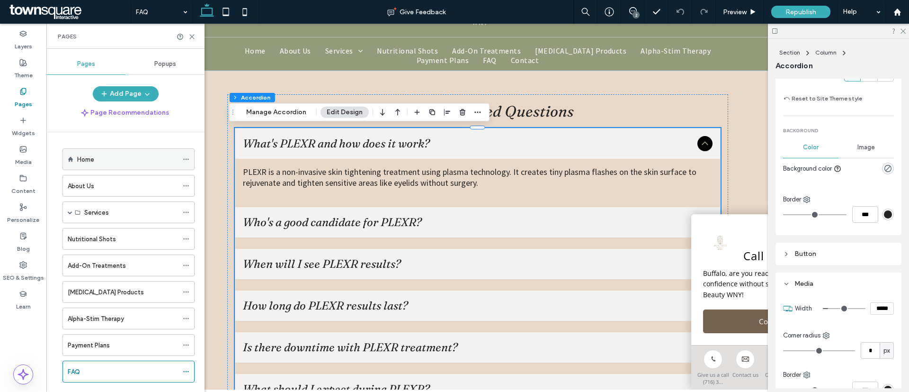
click at [123, 151] on div "Home" at bounding box center [127, 159] width 101 height 21
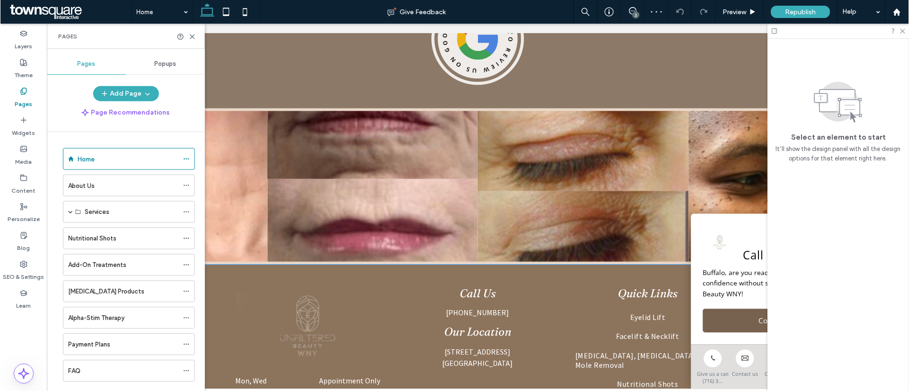
scroll to position [1634, 0]
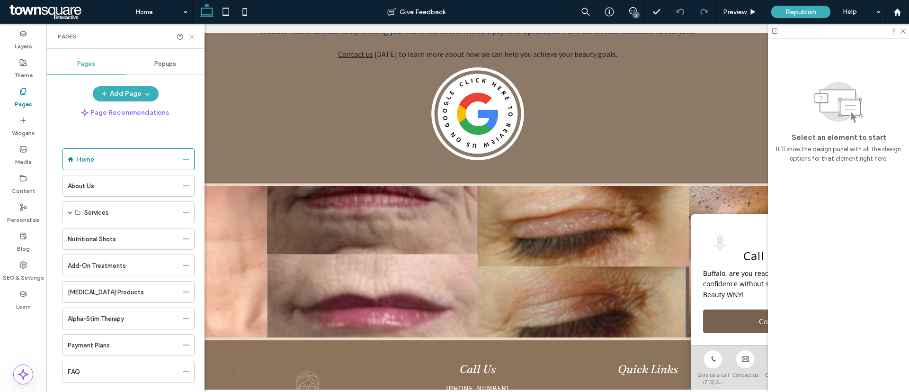
click at [190, 37] on icon at bounding box center [192, 36] width 7 height 7
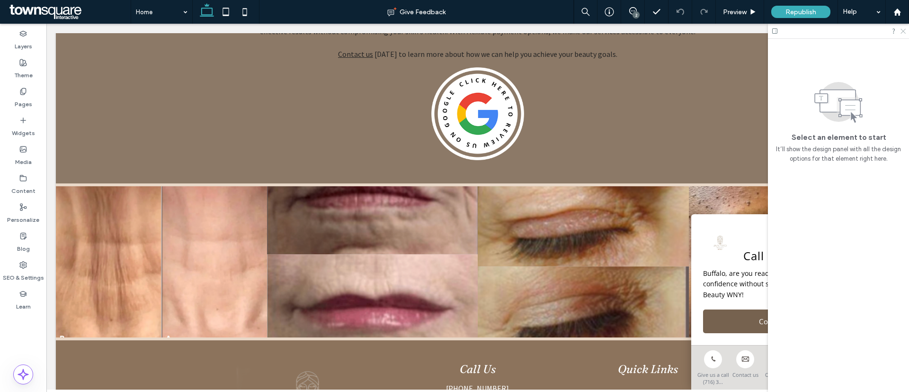
click at [905, 32] on icon at bounding box center [903, 30] width 6 height 6
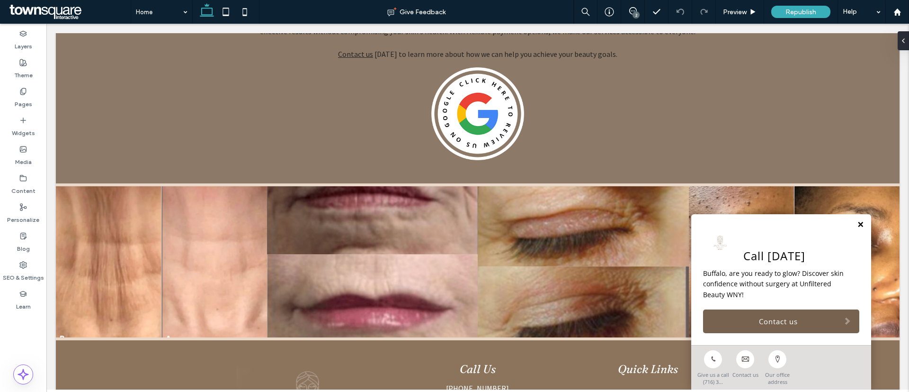
click at [857, 222] on link at bounding box center [860, 225] width 7 height 8
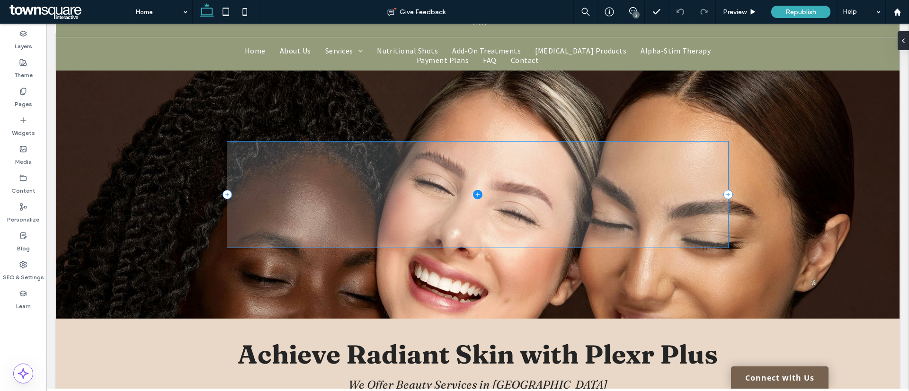
scroll to position [0, 0]
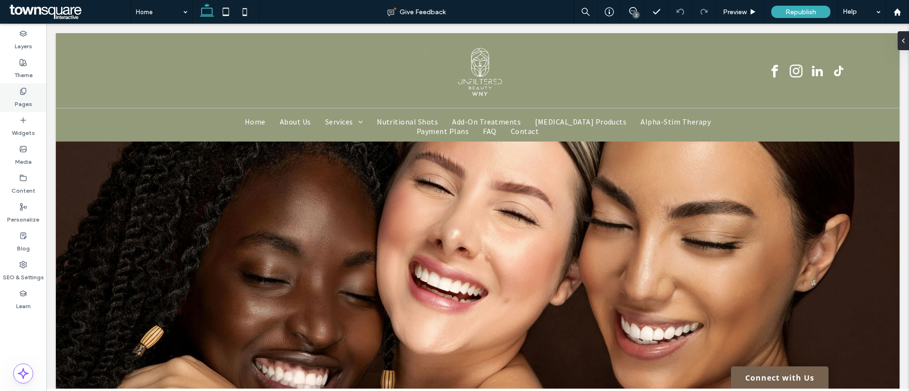
click at [28, 97] on label "Pages" at bounding box center [24, 101] width 18 height 13
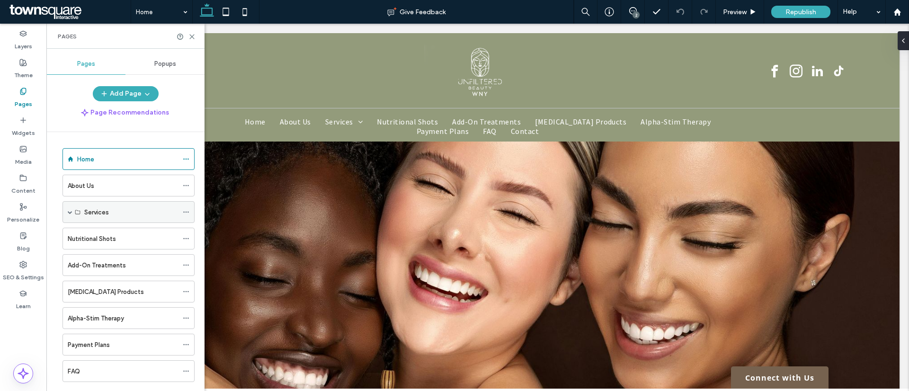
click at [68, 212] on span at bounding box center [70, 212] width 5 height 5
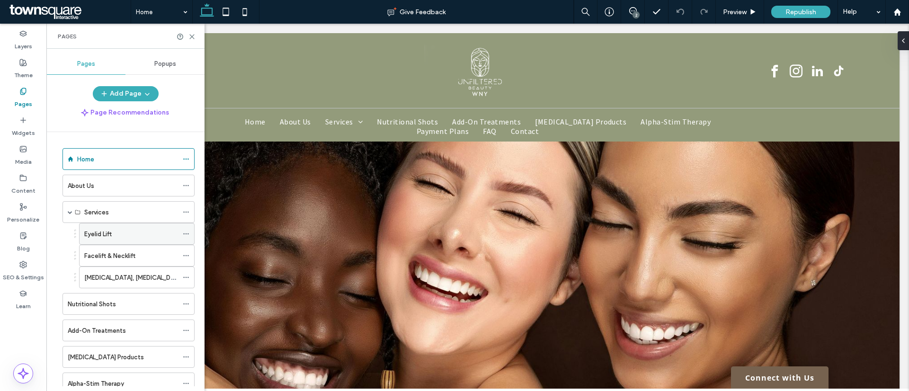
click at [118, 240] on div "Eyelid Lift" at bounding box center [131, 234] width 94 height 21
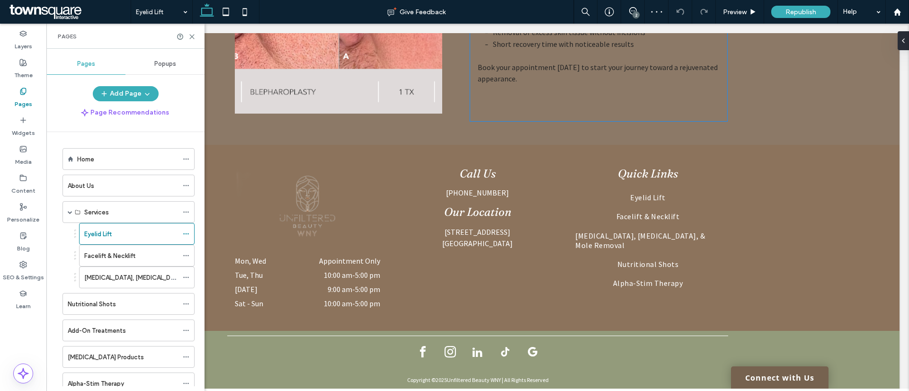
scroll to position [727, 0]
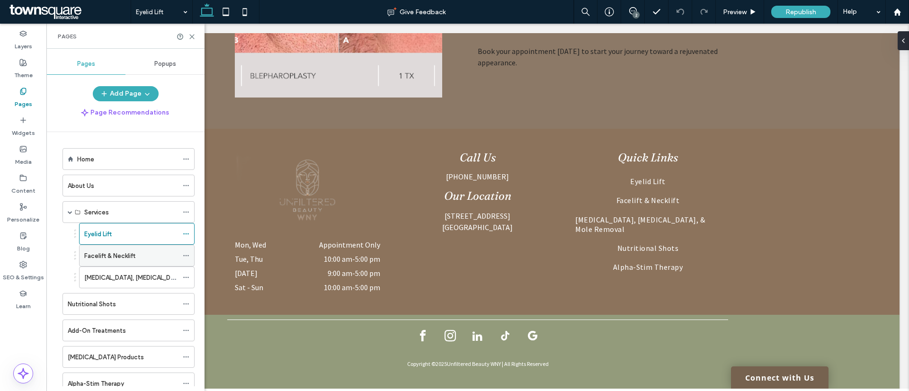
click at [122, 256] on label "Facelift & Necklift" at bounding box center [109, 256] width 51 height 17
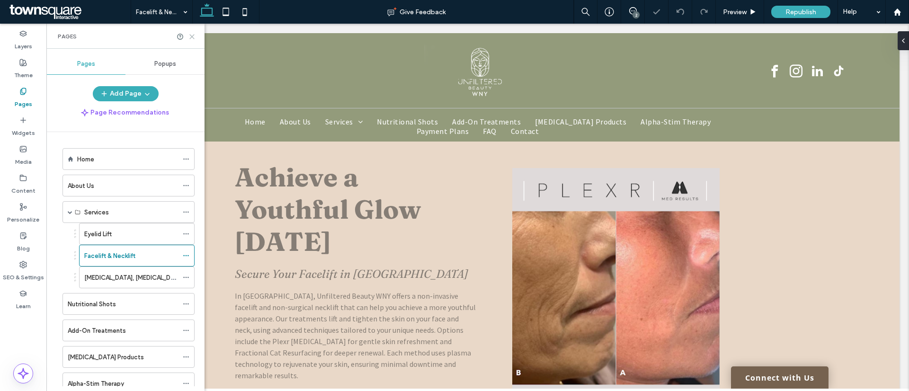
click at [192, 37] on icon at bounding box center [192, 36] width 7 height 7
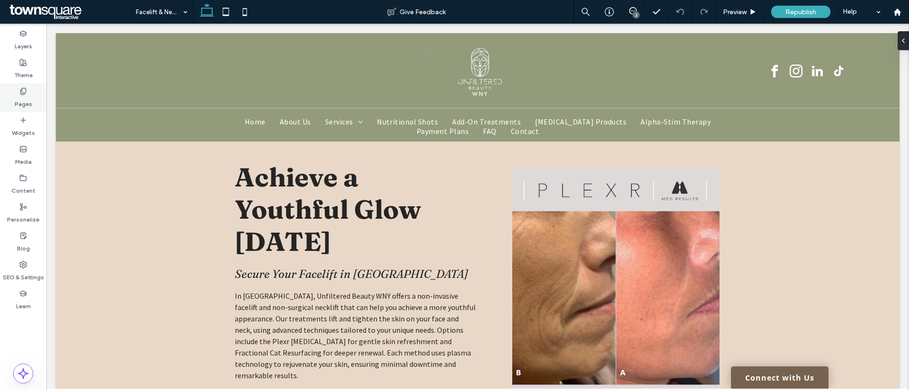
click at [9, 97] on div "Pages" at bounding box center [23, 97] width 46 height 29
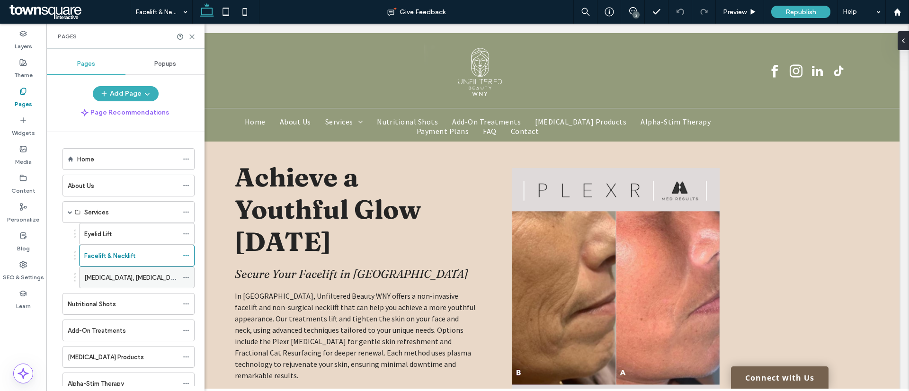
click at [133, 271] on div "[MEDICAL_DATA], [MEDICAL_DATA], & Mole Removal" at bounding box center [131, 277] width 94 height 21
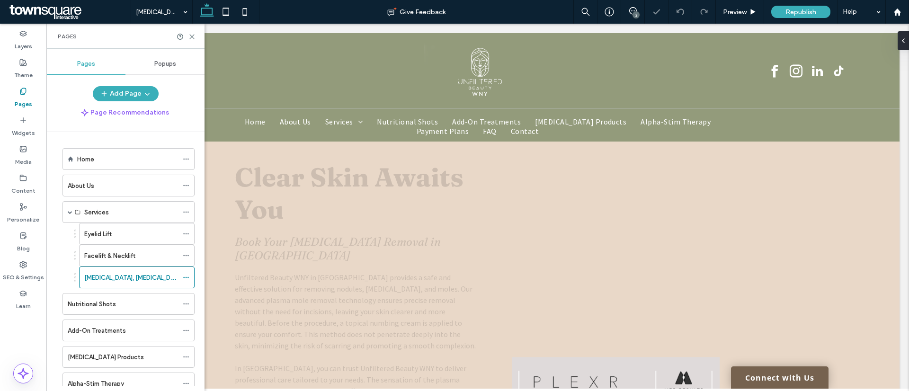
click at [192, 37] on icon at bounding box center [192, 36] width 7 height 7
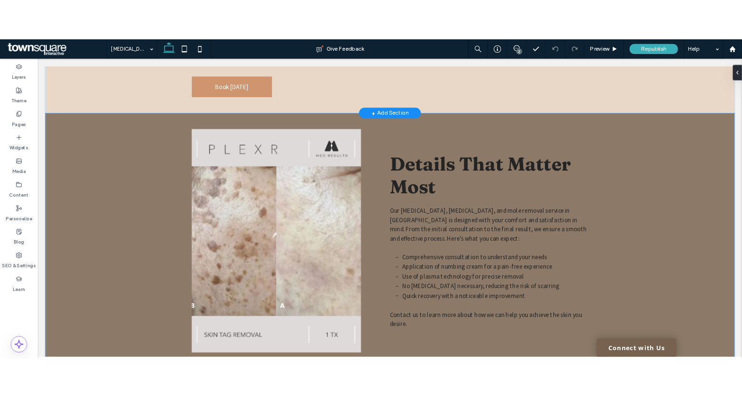
scroll to position [426, 0]
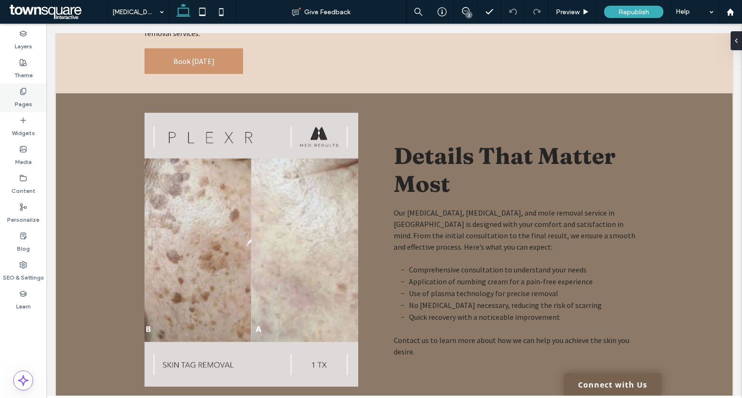
click at [24, 90] on icon at bounding box center [23, 92] width 8 height 8
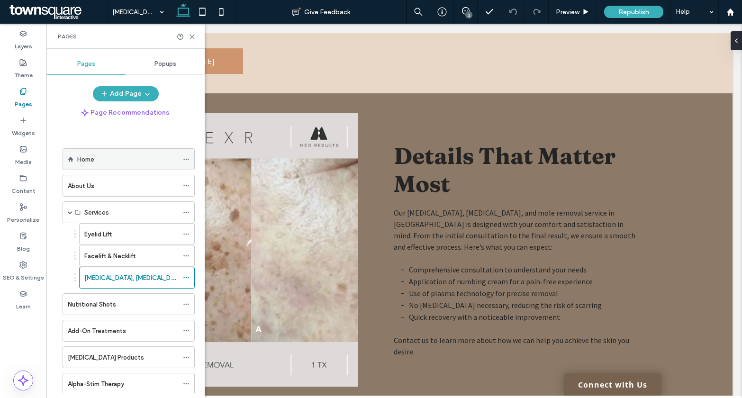
click at [69, 155] on div "Home" at bounding box center [129, 159] width 132 height 22
click at [85, 161] on label "Home" at bounding box center [85, 159] width 17 height 17
click at [193, 36] on icon at bounding box center [192, 36] width 7 height 7
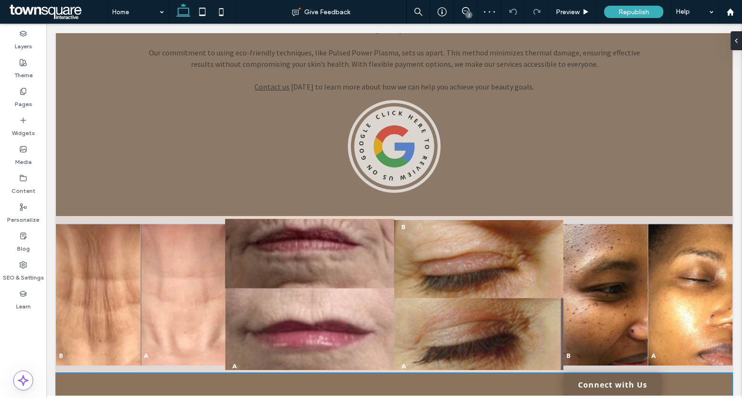
scroll to position [1563, 0]
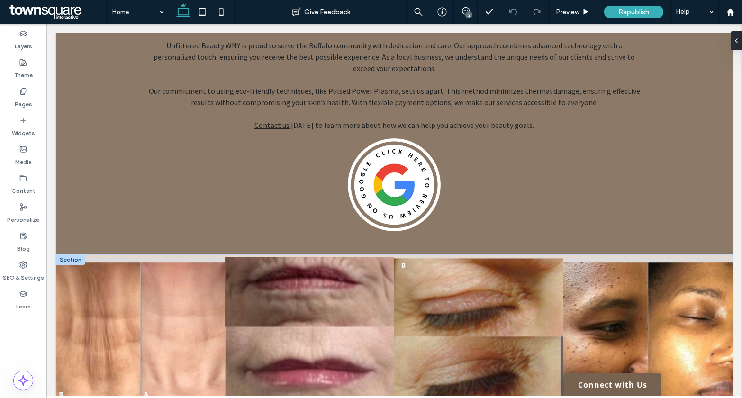
click at [70, 256] on div at bounding box center [70, 259] width 29 height 10
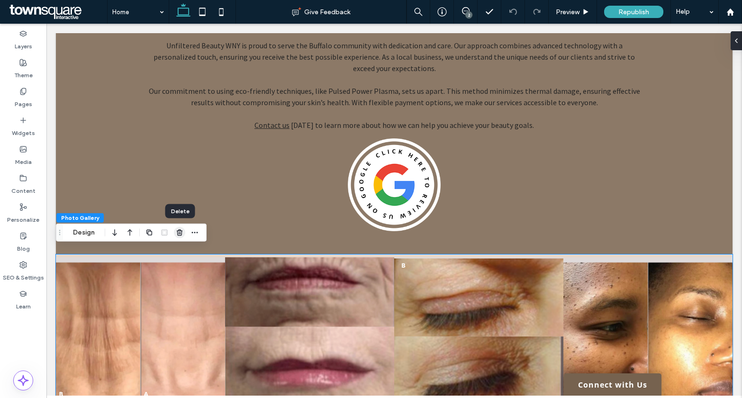
click at [175, 231] on span "button" at bounding box center [179, 232] width 11 height 11
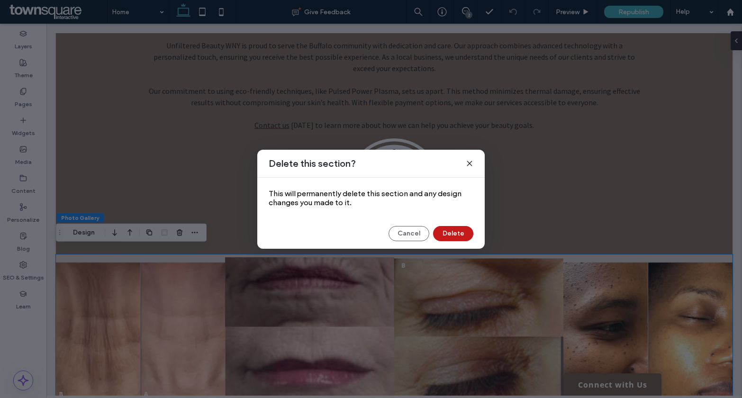
click at [457, 235] on button "Delete" at bounding box center [453, 233] width 40 height 15
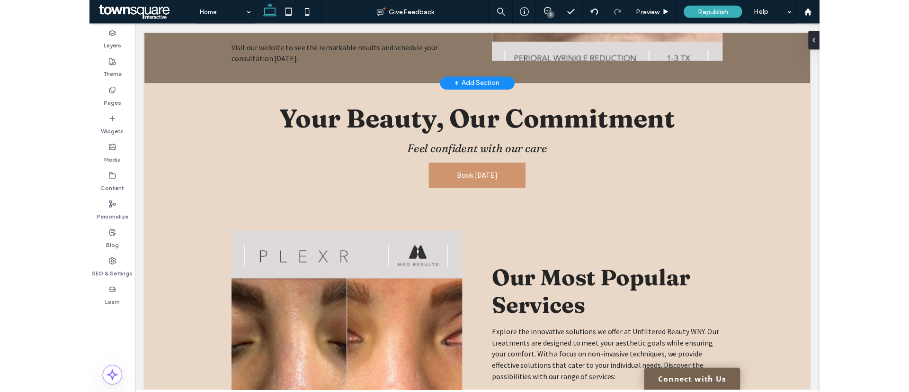
scroll to position [510, 0]
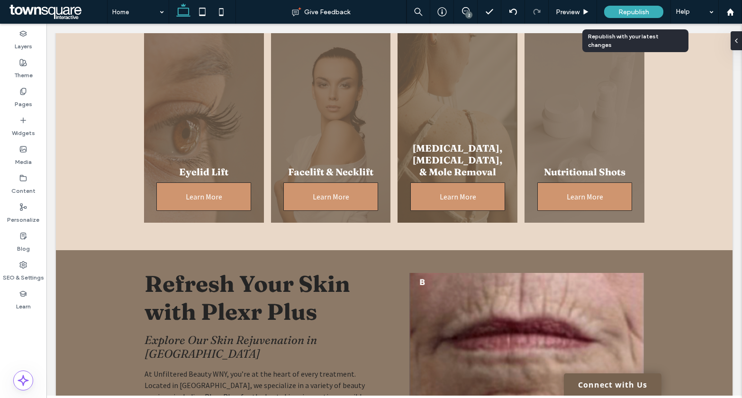
click at [645, 12] on span "Republish" at bounding box center [633, 12] width 31 height 8
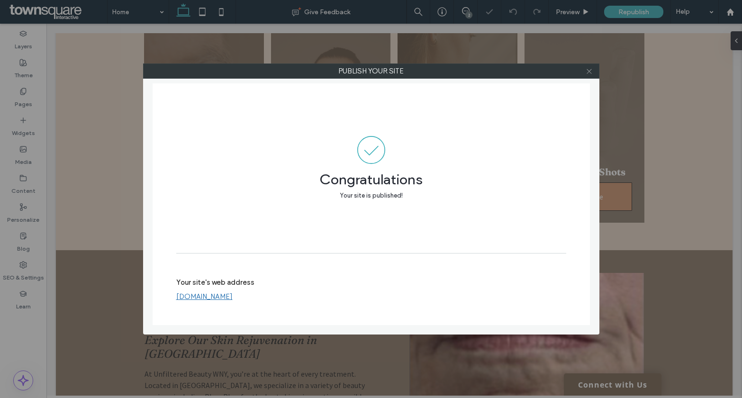
click at [590, 72] on use at bounding box center [588, 71] width 5 height 5
